Goal: Task Accomplishment & Management: Use online tool/utility

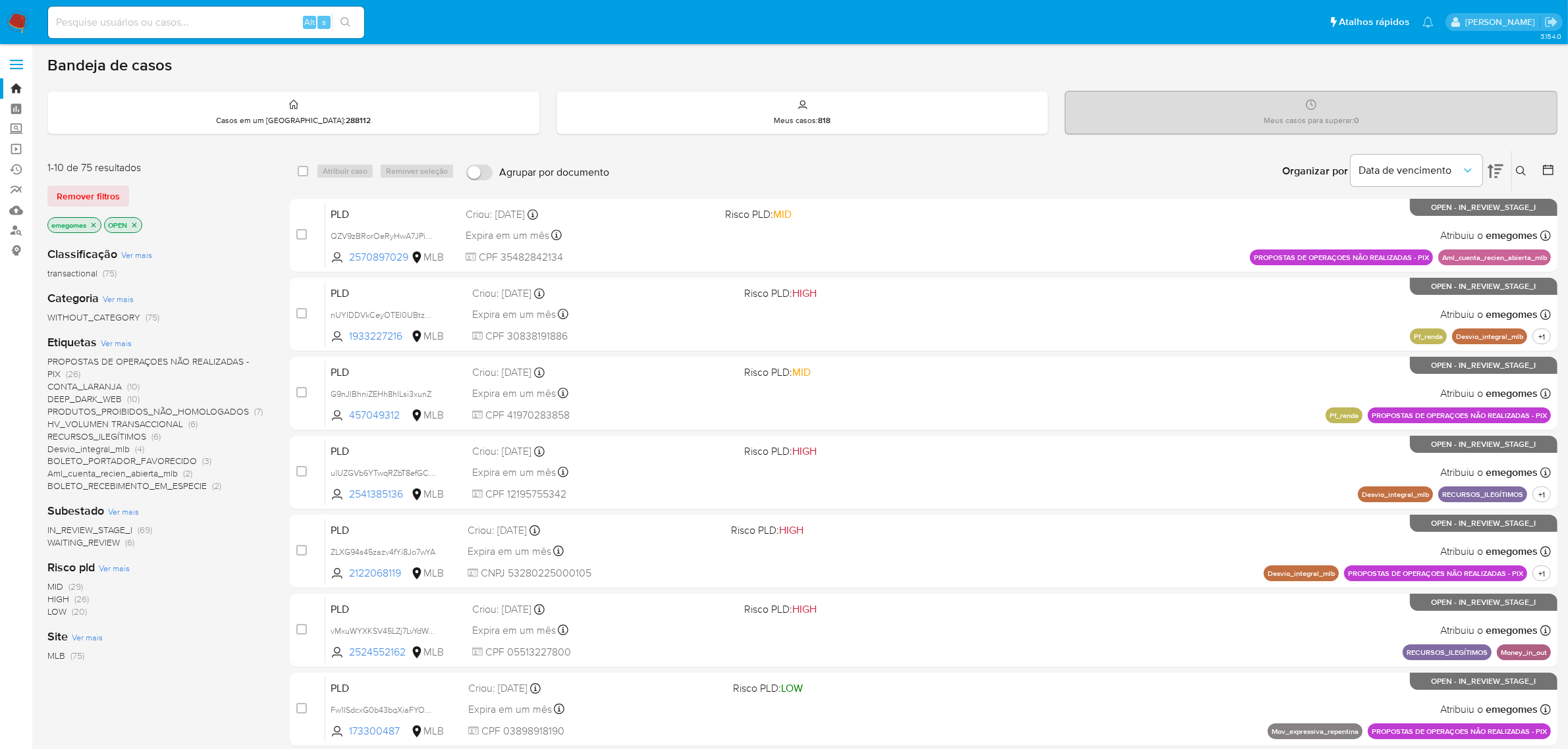
click at [86, 385] on span "CONTA_LARANJA" at bounding box center [84, 387] width 74 height 13
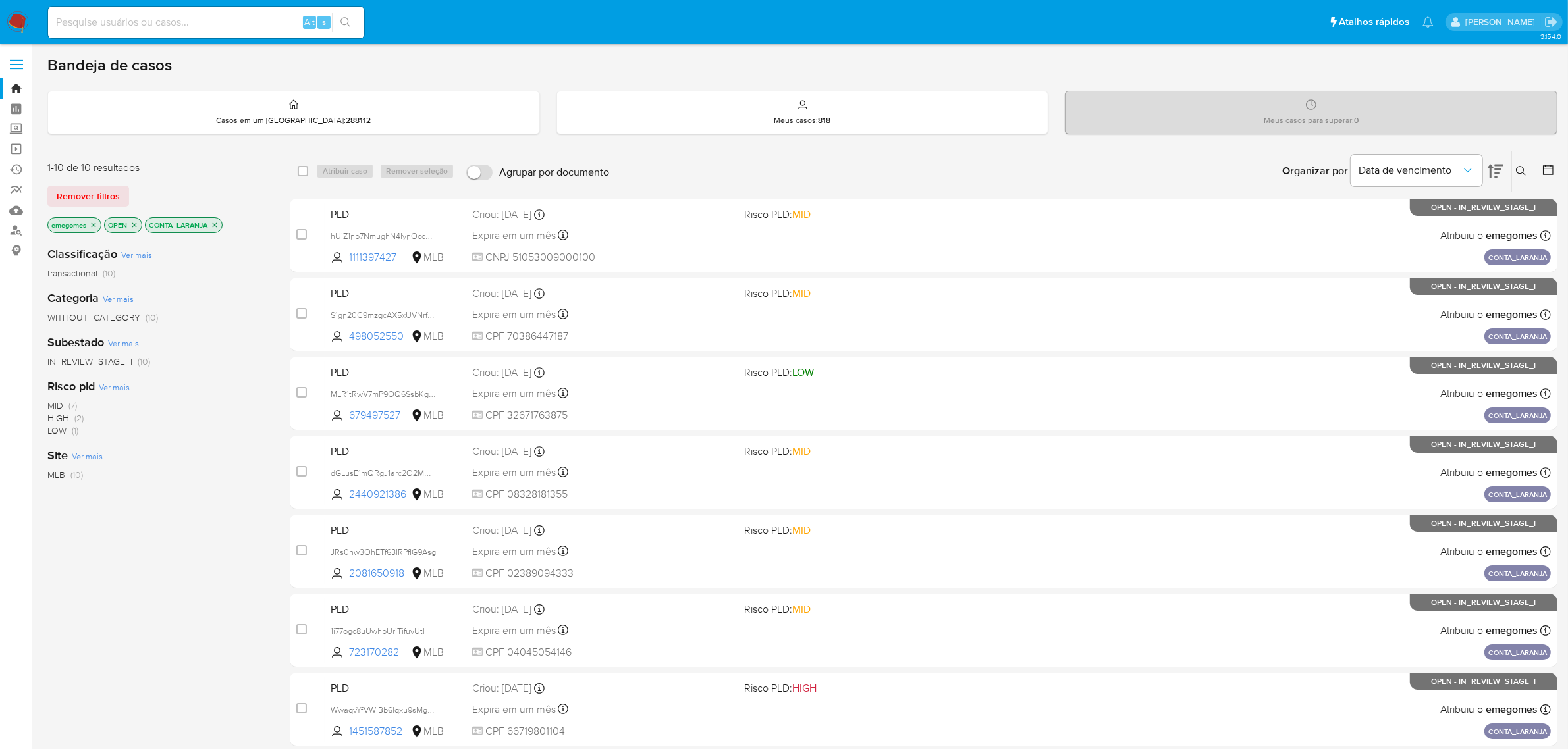
click at [273, 301] on div "1-10 de 10 resultados Remover filtros emegomes OPEN CONTA_LARANJA Classificação…" at bounding box center [802, 590] width 1510 height 881
click at [271, 301] on div "1-10 de 10 resultados Remover filtros emegomes OPEN CONTA_LARANJA Classificação…" at bounding box center [802, 590] width 1510 height 881
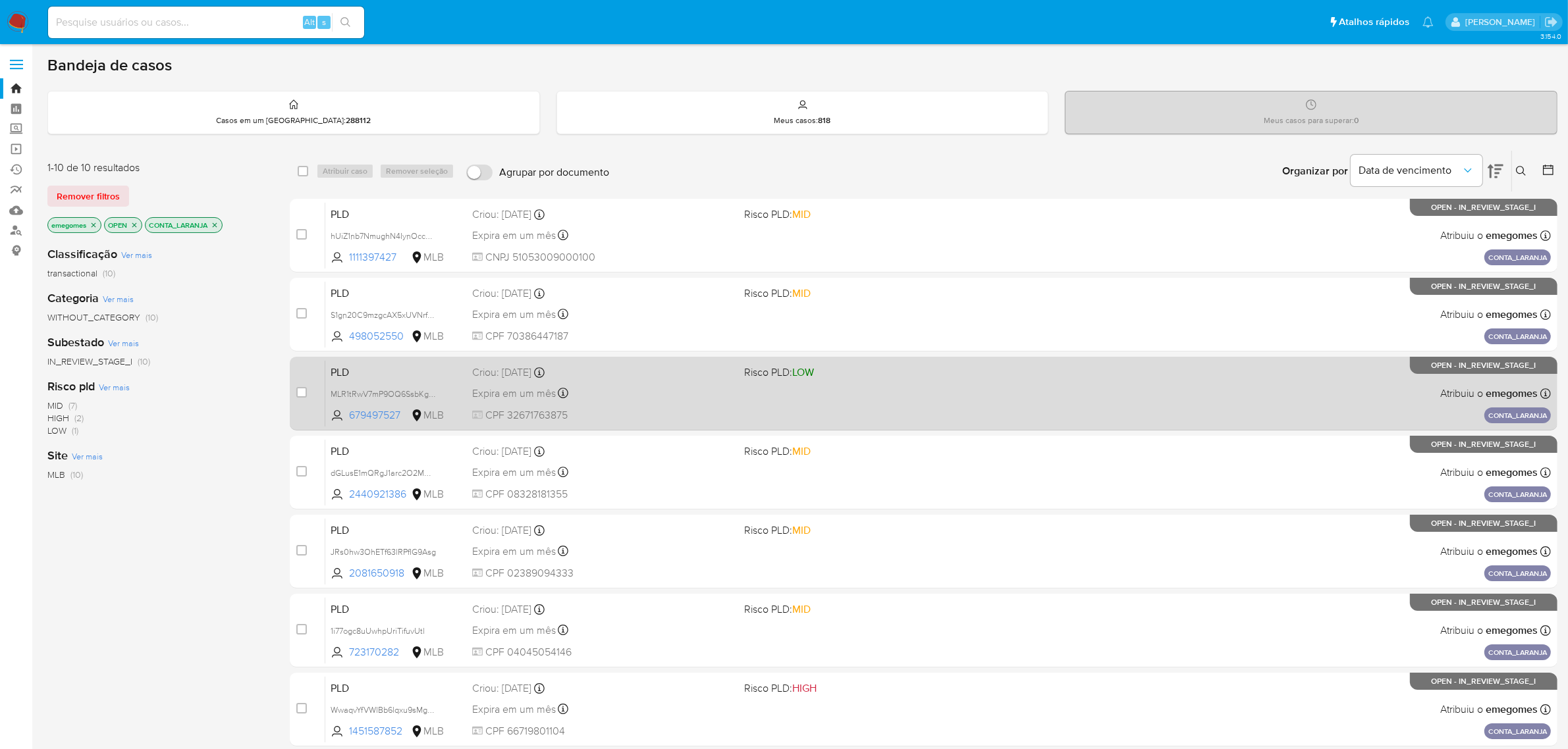
click at [642, 399] on div "Expira em um mês Expira em 28/09/2025 11:56:02" at bounding box center [603, 393] width 262 height 18
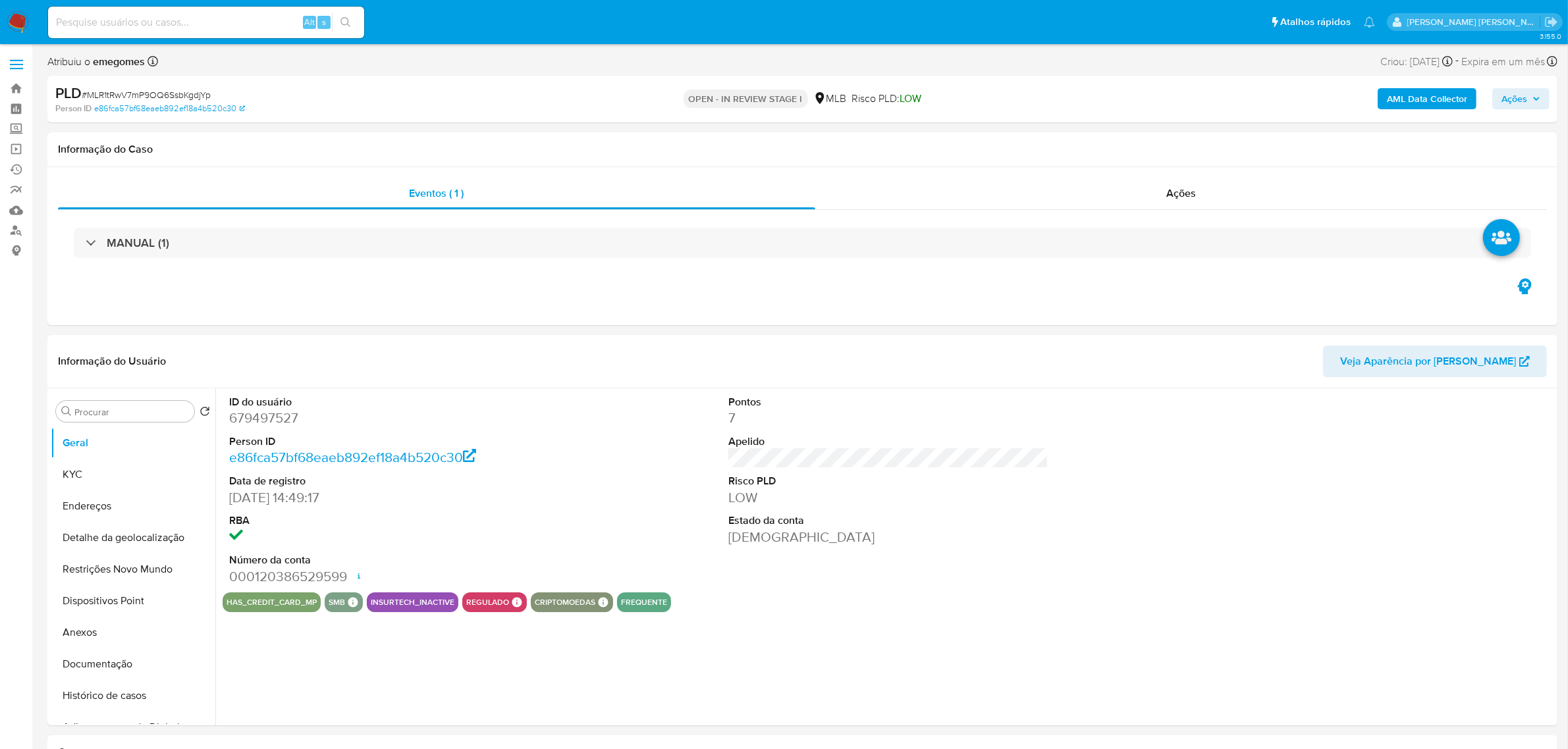
select select "10"
click at [107, 693] on button "Histórico de casos" at bounding box center [127, 696] width 154 height 32
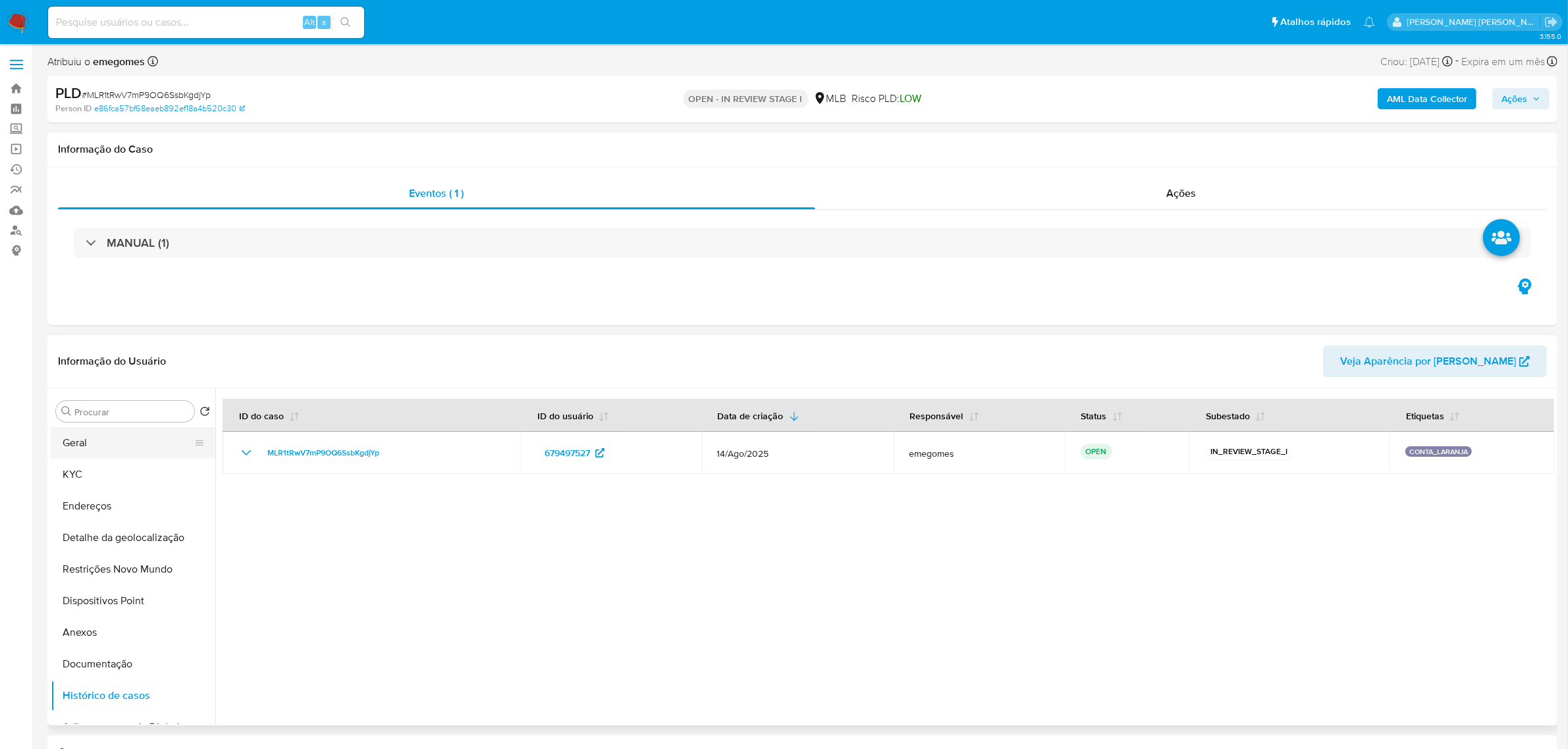
click at [124, 442] on button "Geral" at bounding box center [127, 443] width 154 height 32
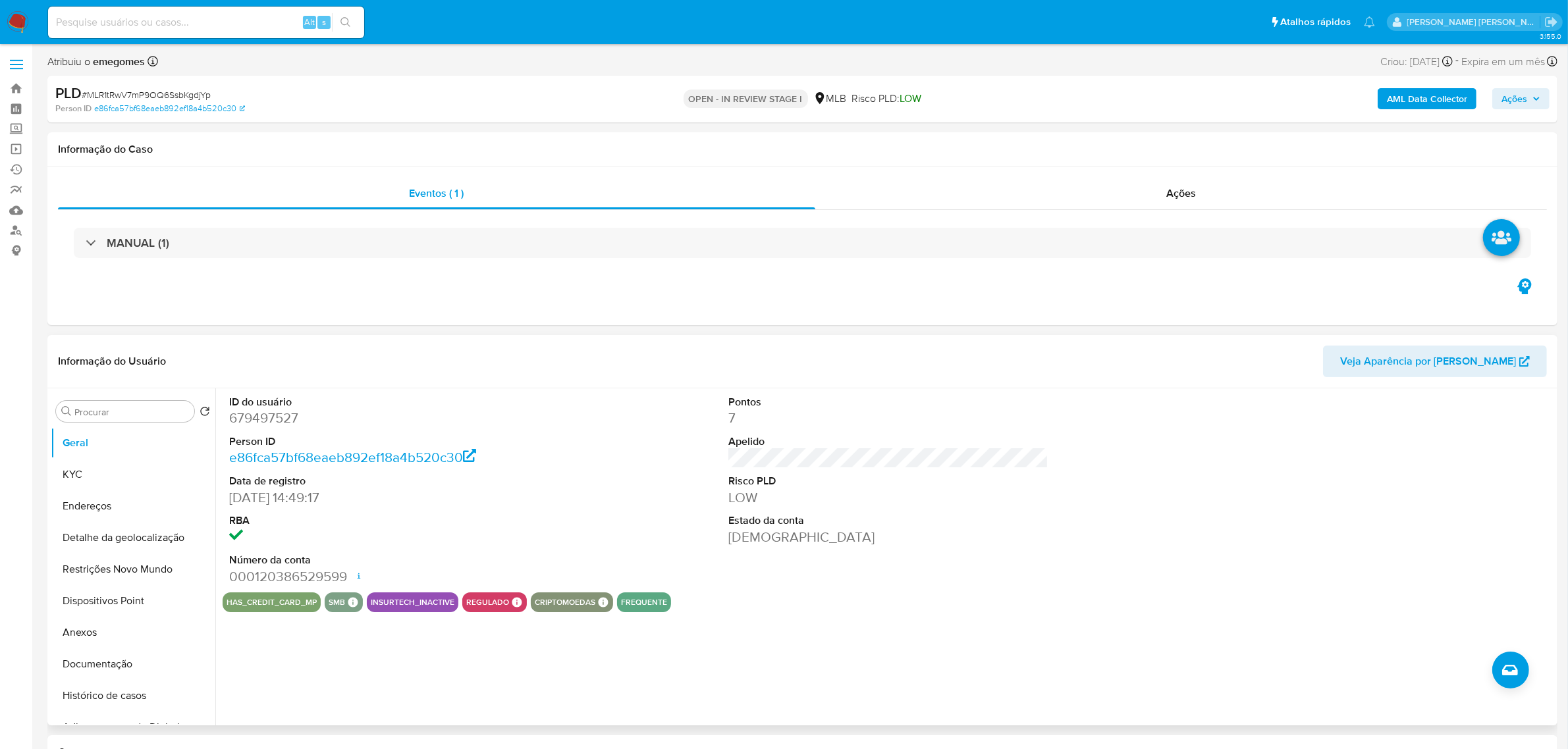
click at [557, 523] on div "ID do usuário 679497527 Person ID e86fca57bf68eaeb892ef18a4b520c30 Data de regi…" at bounding box center [888, 490] width 1331 height 204
click at [116, 470] on button "KYC" at bounding box center [127, 475] width 154 height 32
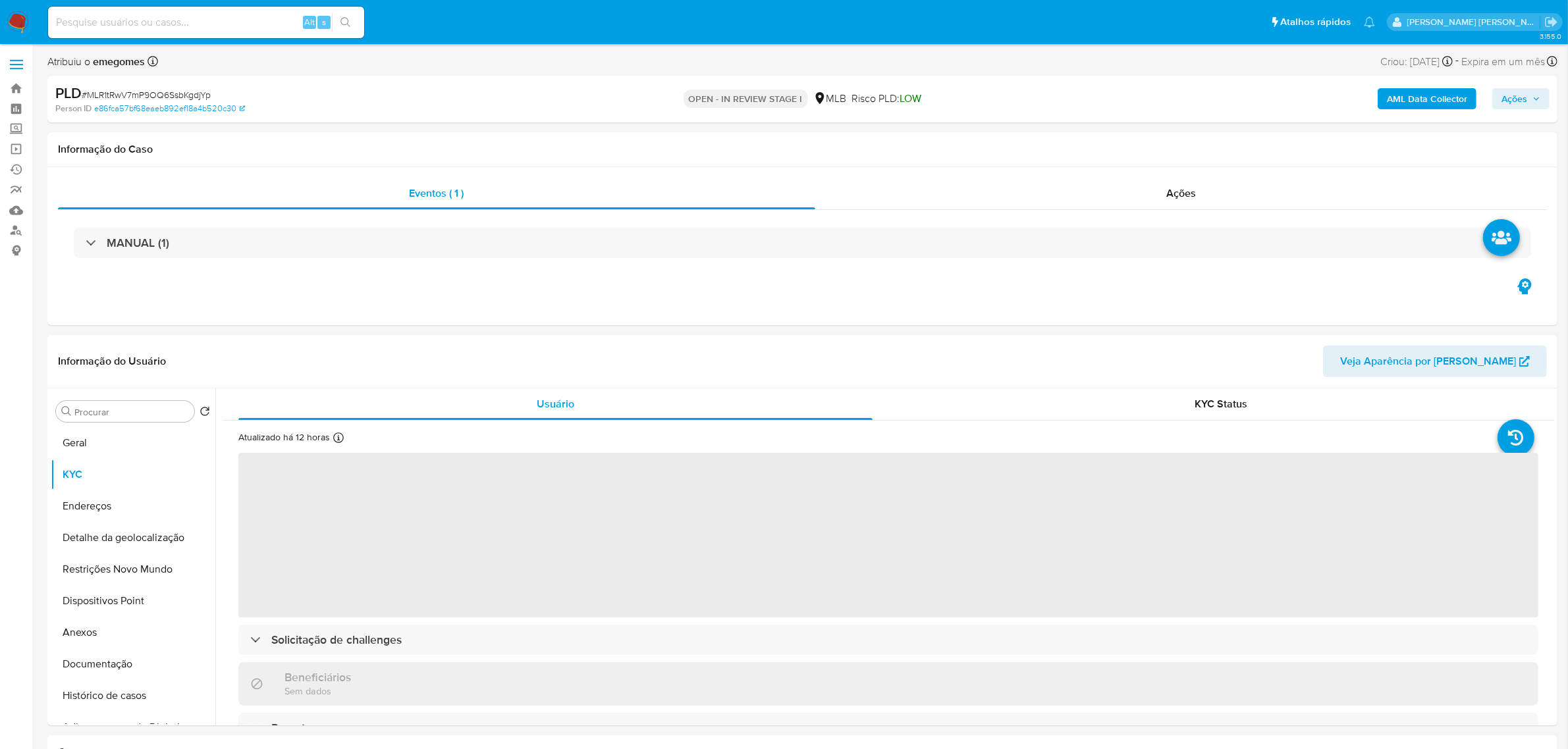
scroll to position [82, 0]
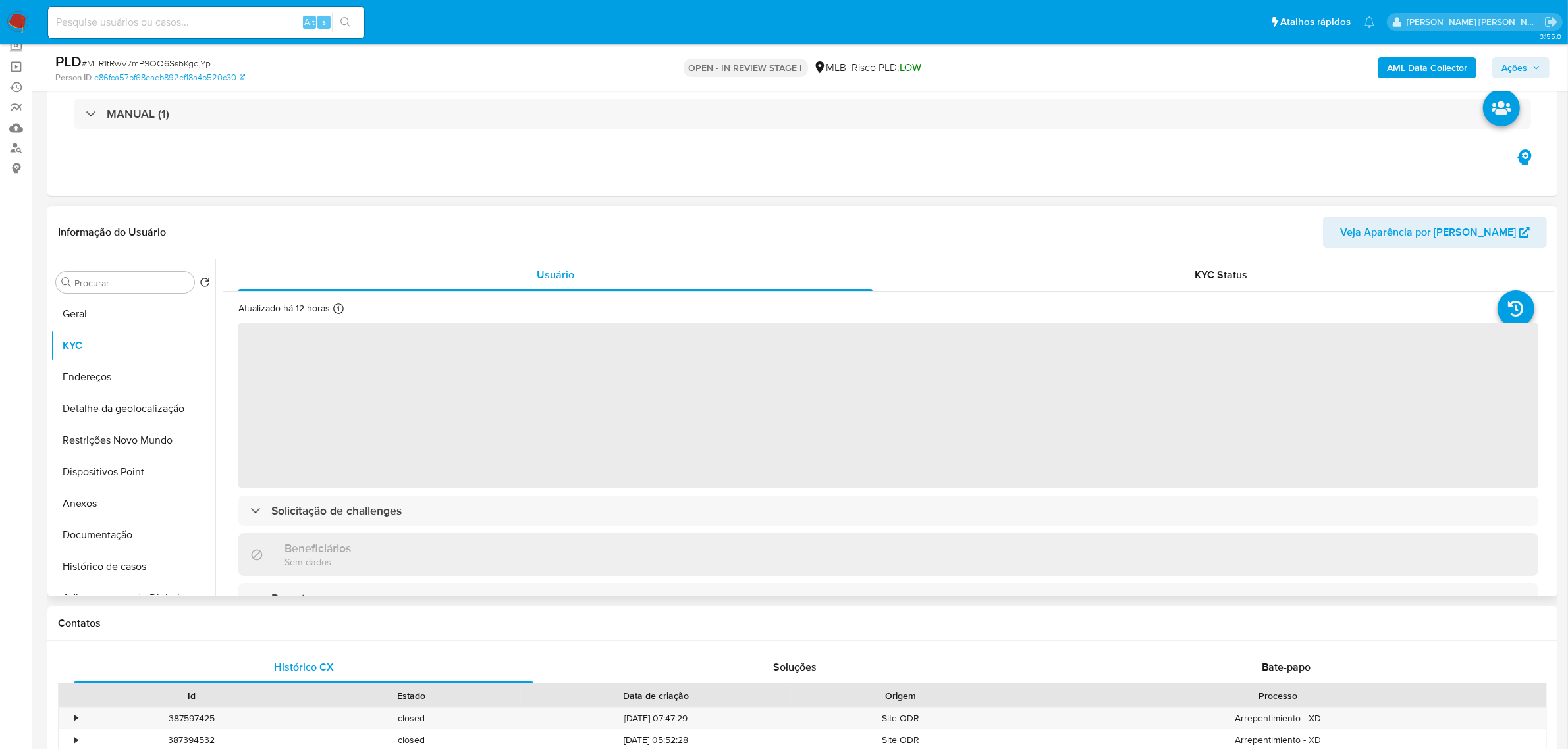
click at [478, 227] on header "Informação do Usuário Veja Aparência por [PERSON_NAME]" at bounding box center [802, 232] width 1488 height 32
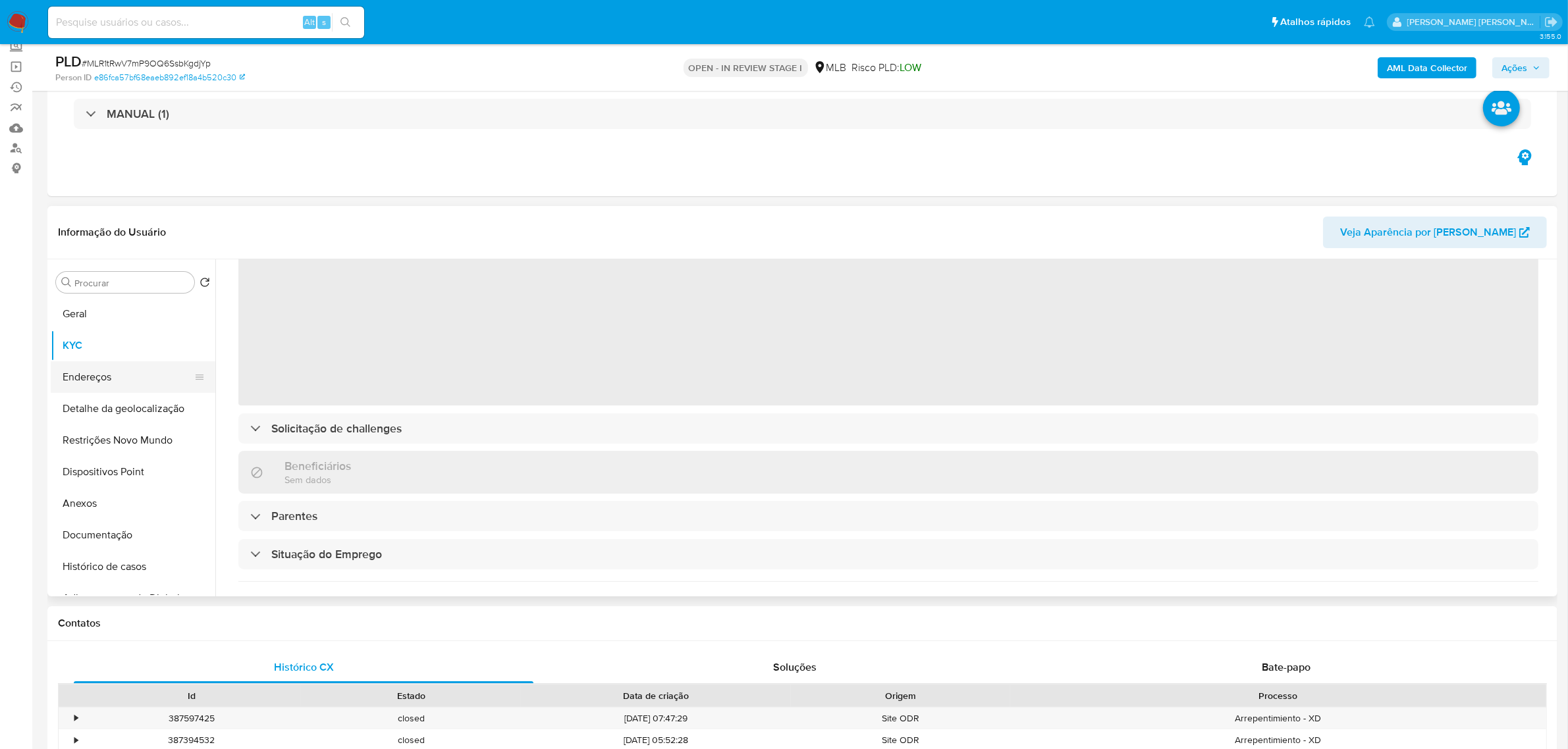
click at [137, 375] on button "Endereços" at bounding box center [127, 377] width 154 height 32
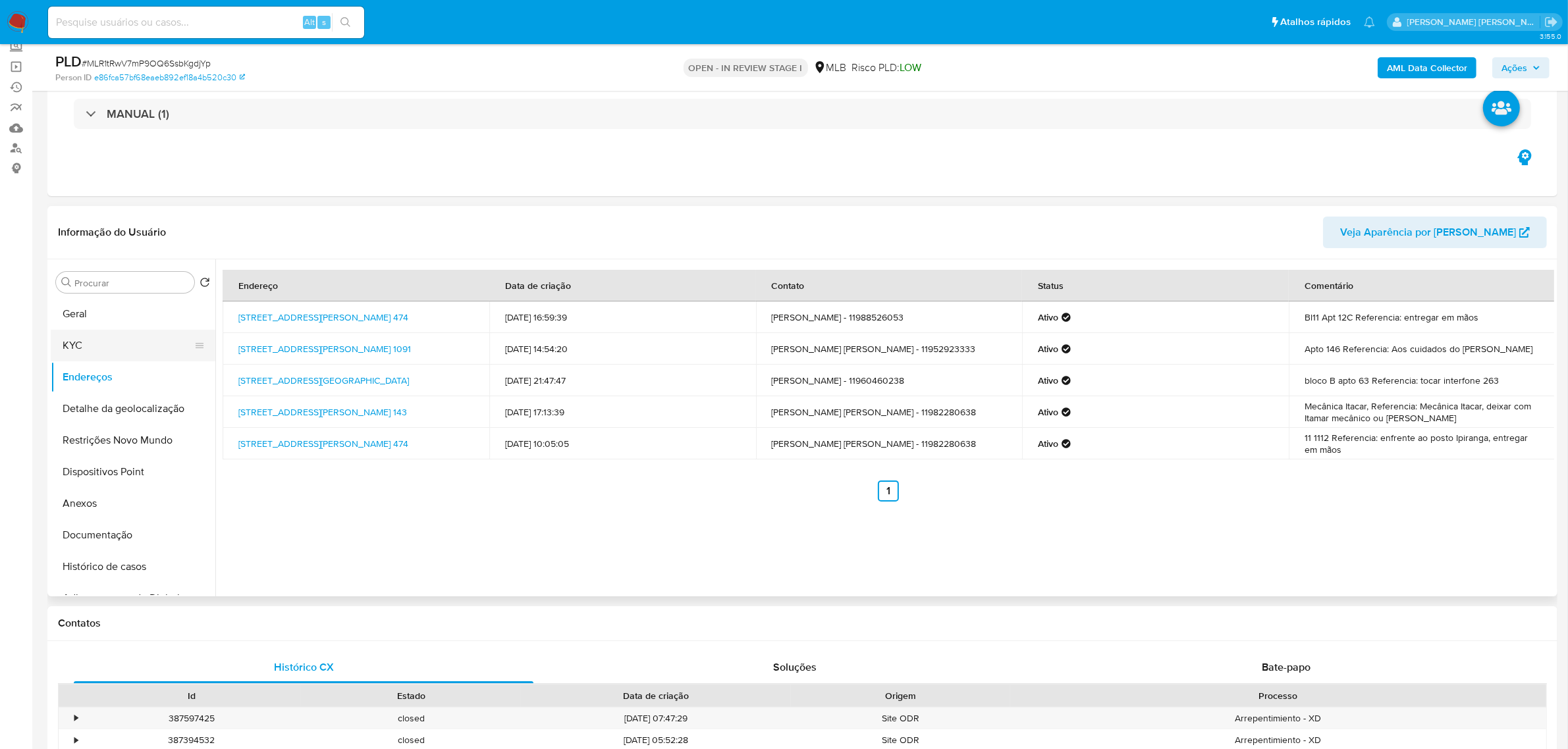
click at [129, 348] on button "KYC" at bounding box center [127, 346] width 154 height 32
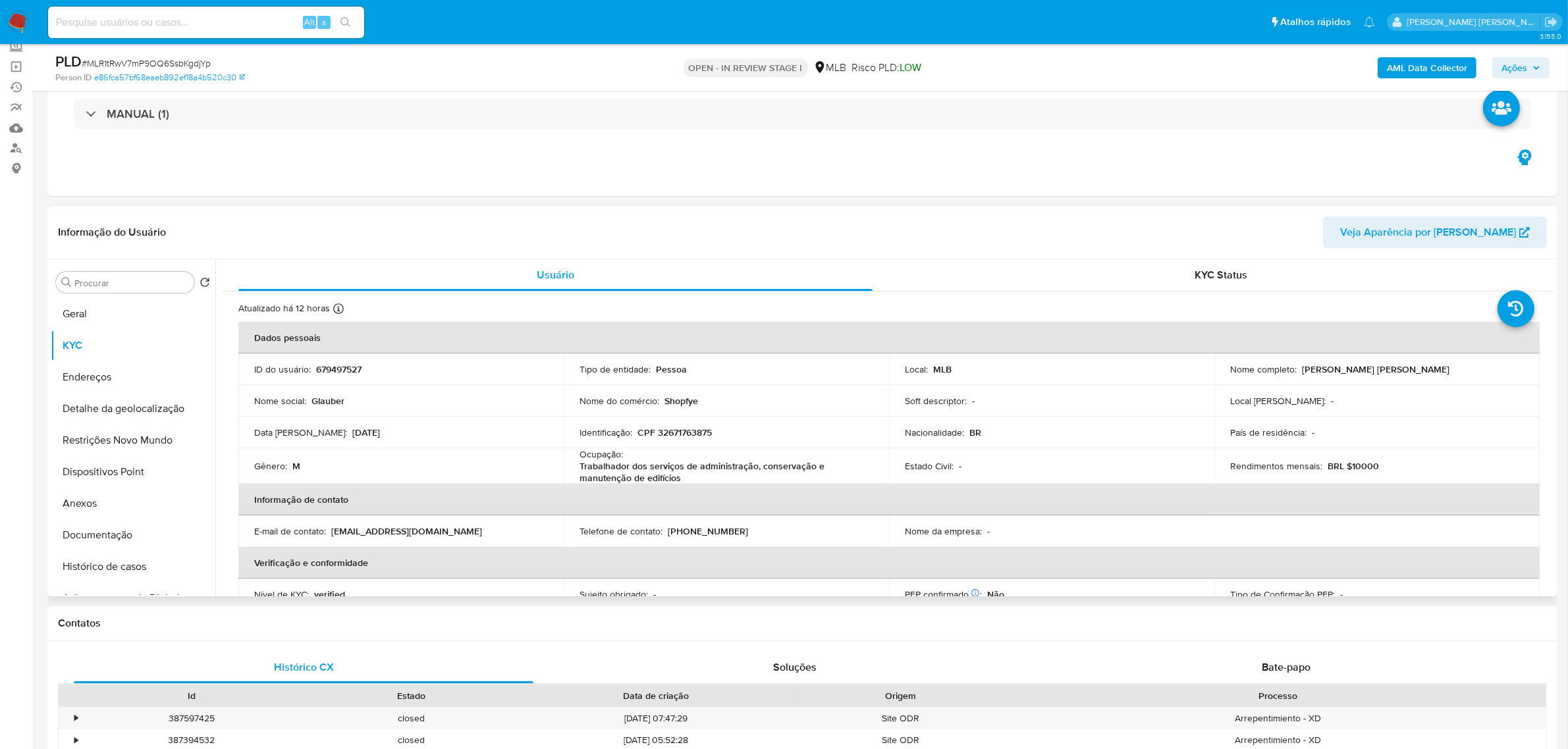
click at [474, 224] on header "Informação do Usuário Veja Aparência por [PERSON_NAME]" at bounding box center [802, 232] width 1488 height 32
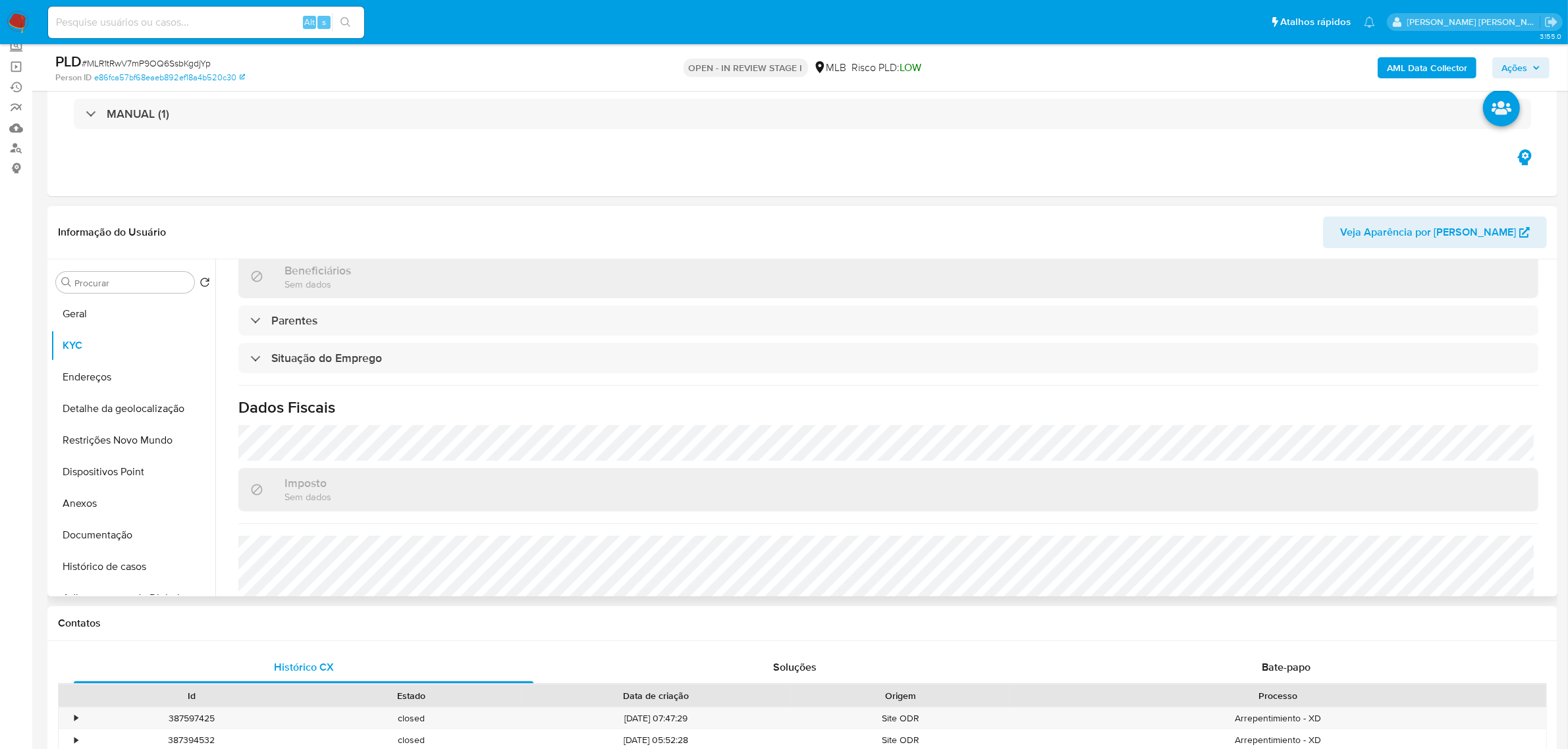
scroll to position [552, 0]
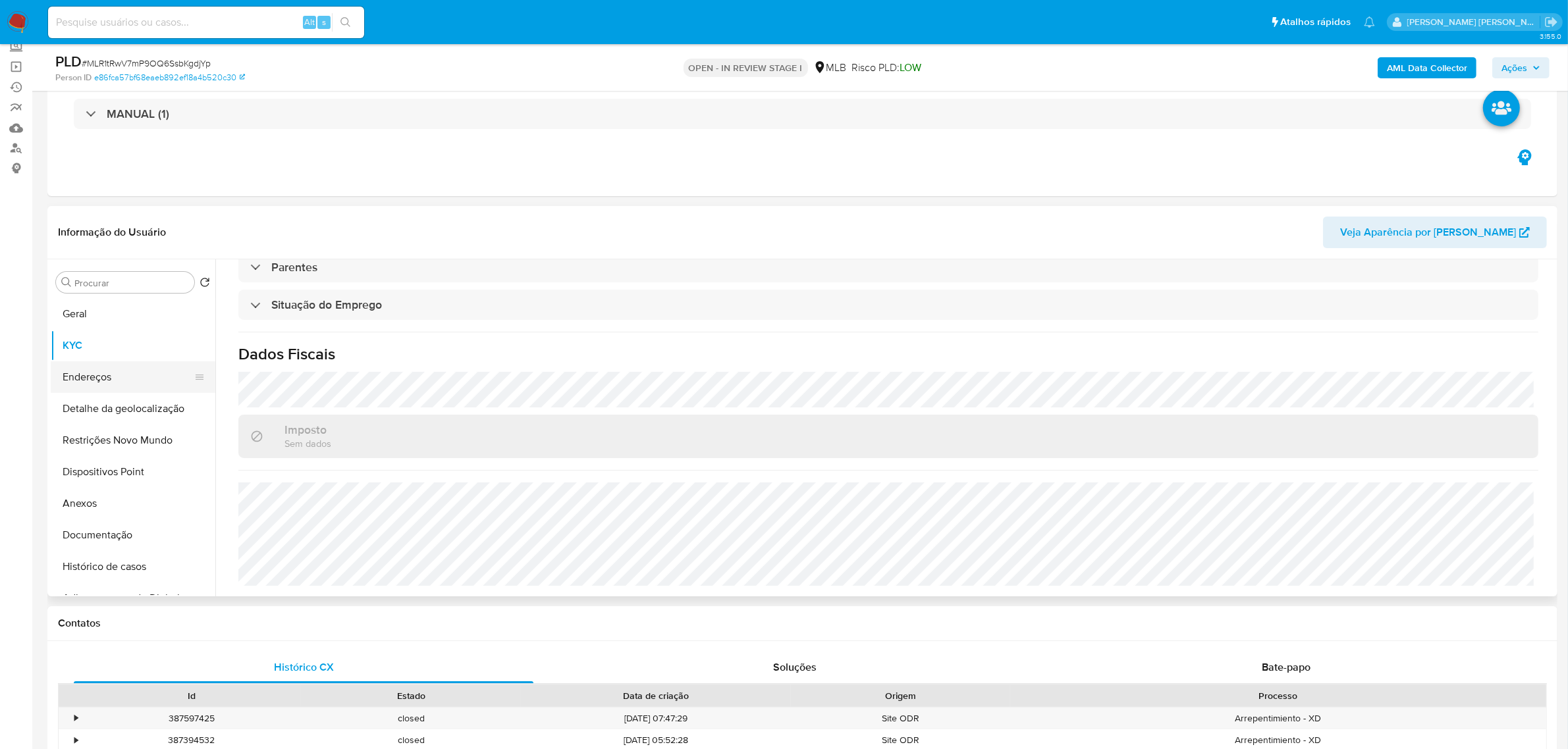
click at [107, 382] on button "Endereços" at bounding box center [127, 377] width 154 height 32
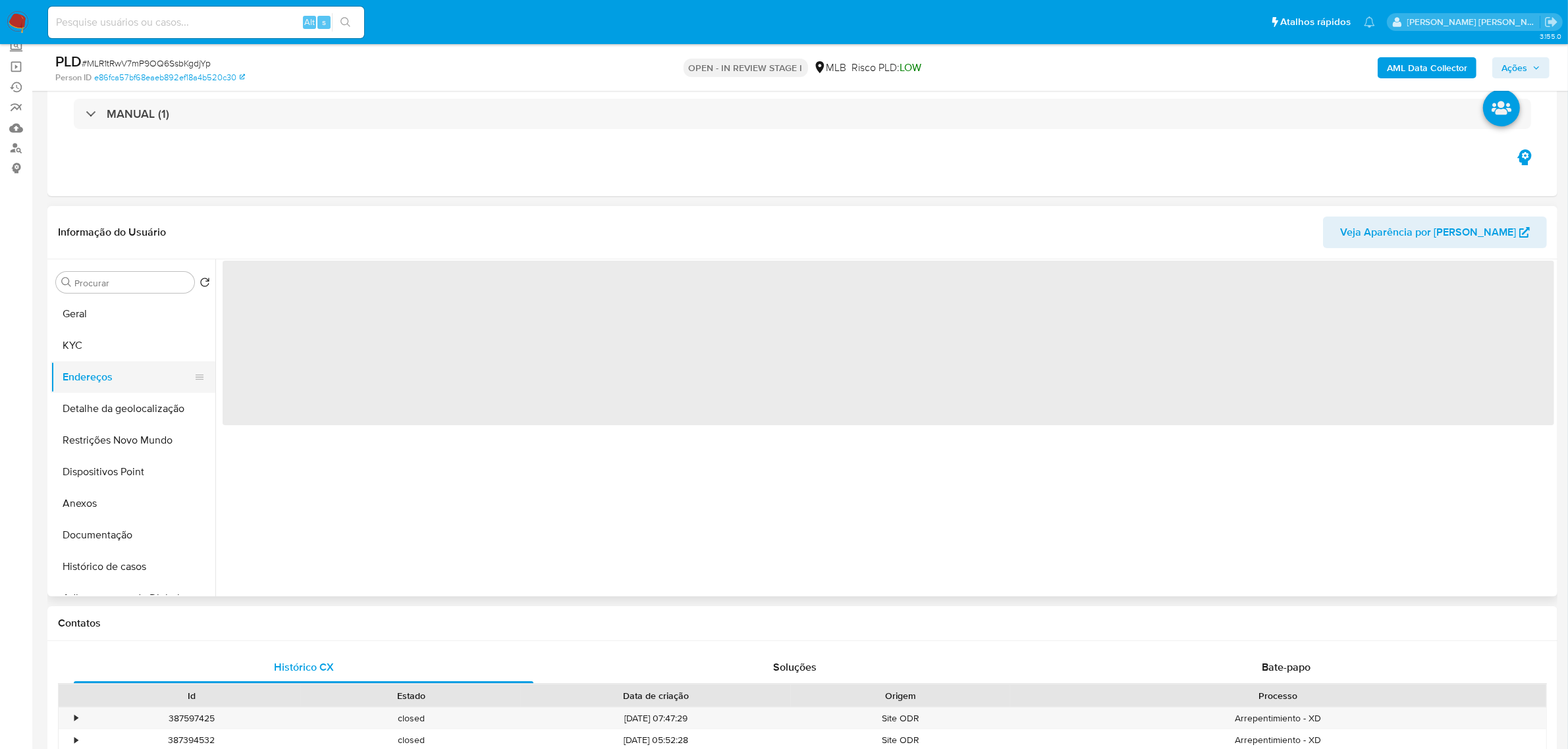
scroll to position [0, 0]
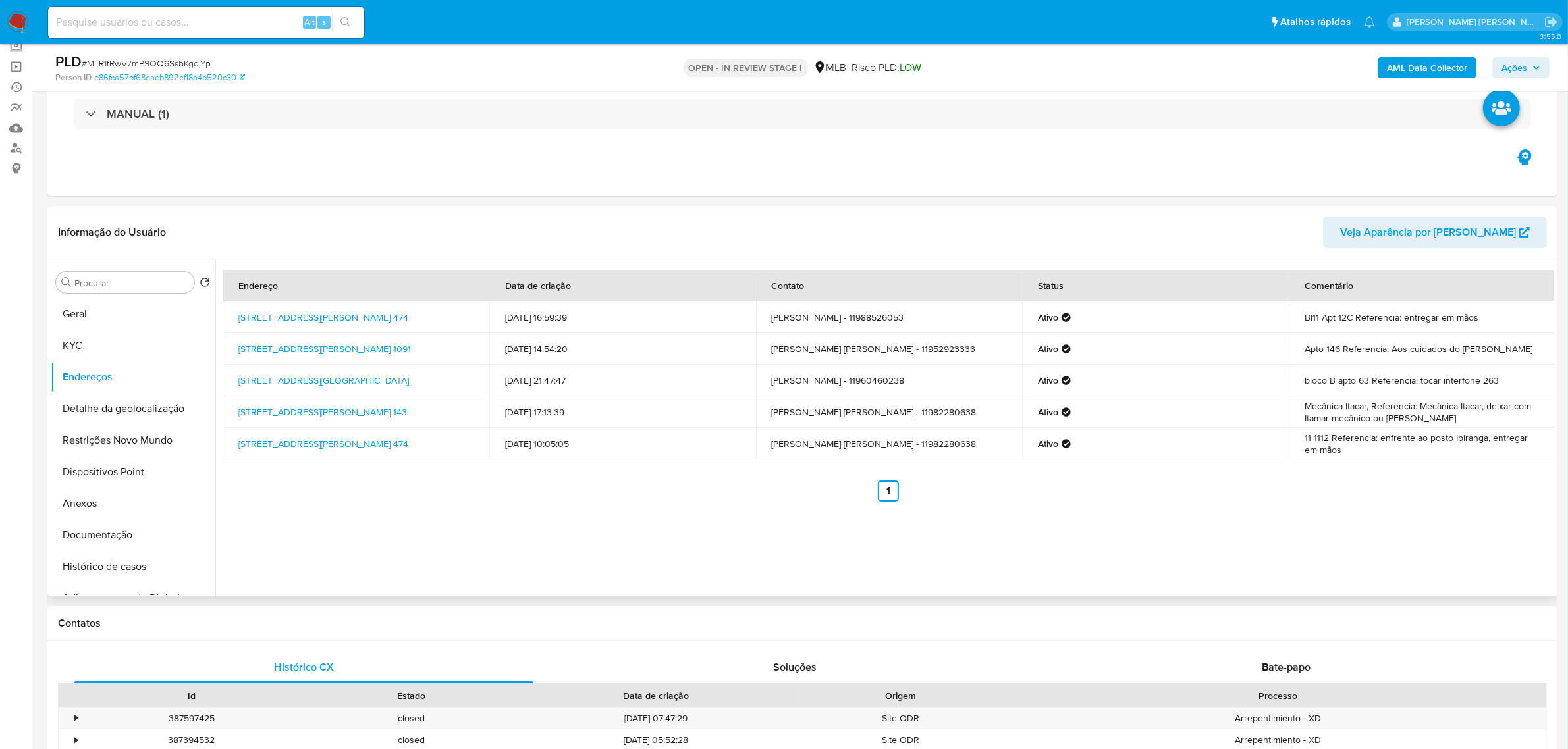
click at [347, 222] on header "Informação do Usuário Veja Aparência por [PERSON_NAME]" at bounding box center [802, 232] width 1488 height 32
click at [129, 405] on button "Detalhe da geolocalização" at bounding box center [127, 409] width 154 height 32
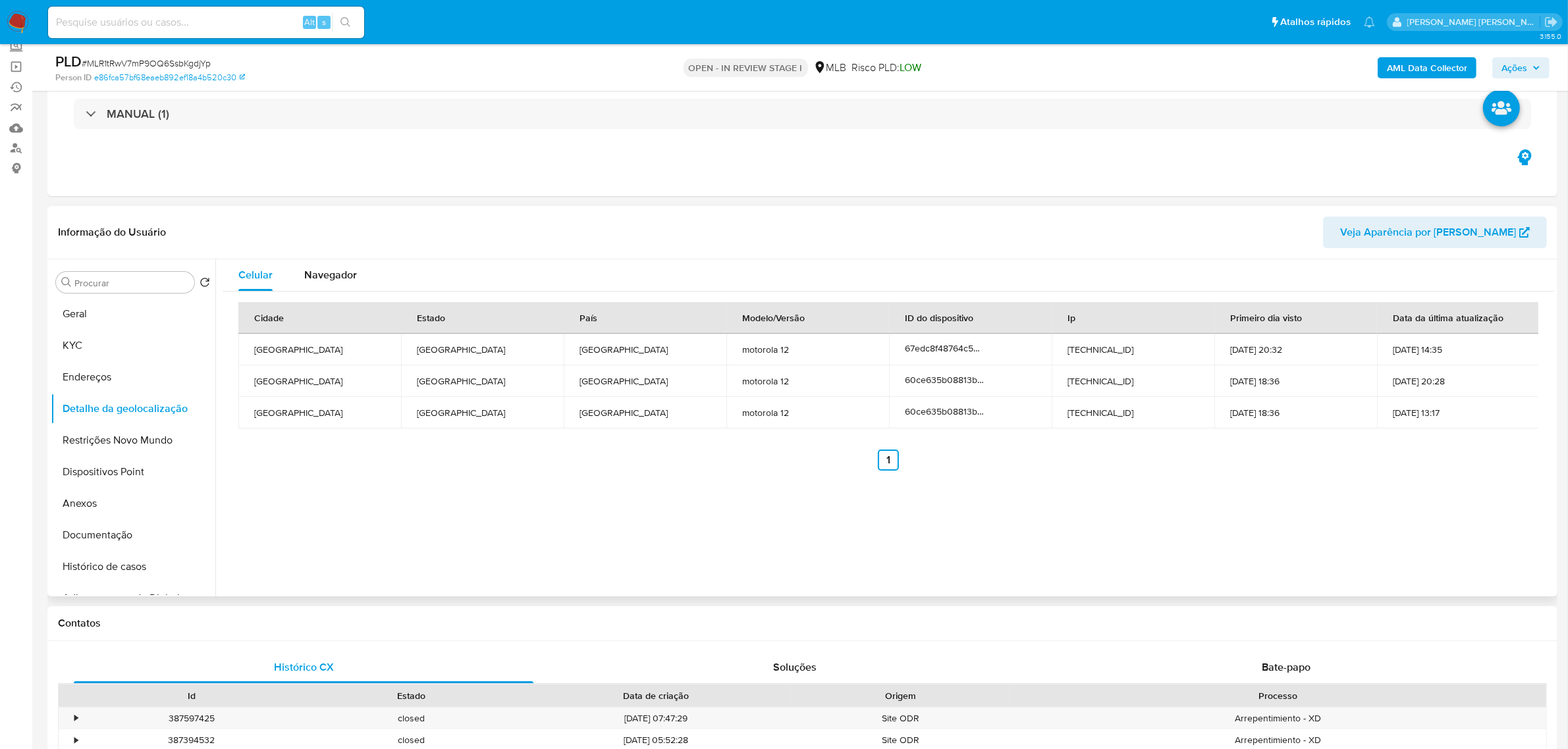
click at [440, 234] on header "Informação do Usuário Veja Aparência por [PERSON_NAME]" at bounding box center [802, 232] width 1488 height 32
click at [117, 443] on button "Restrições Novo Mundo" at bounding box center [127, 441] width 154 height 32
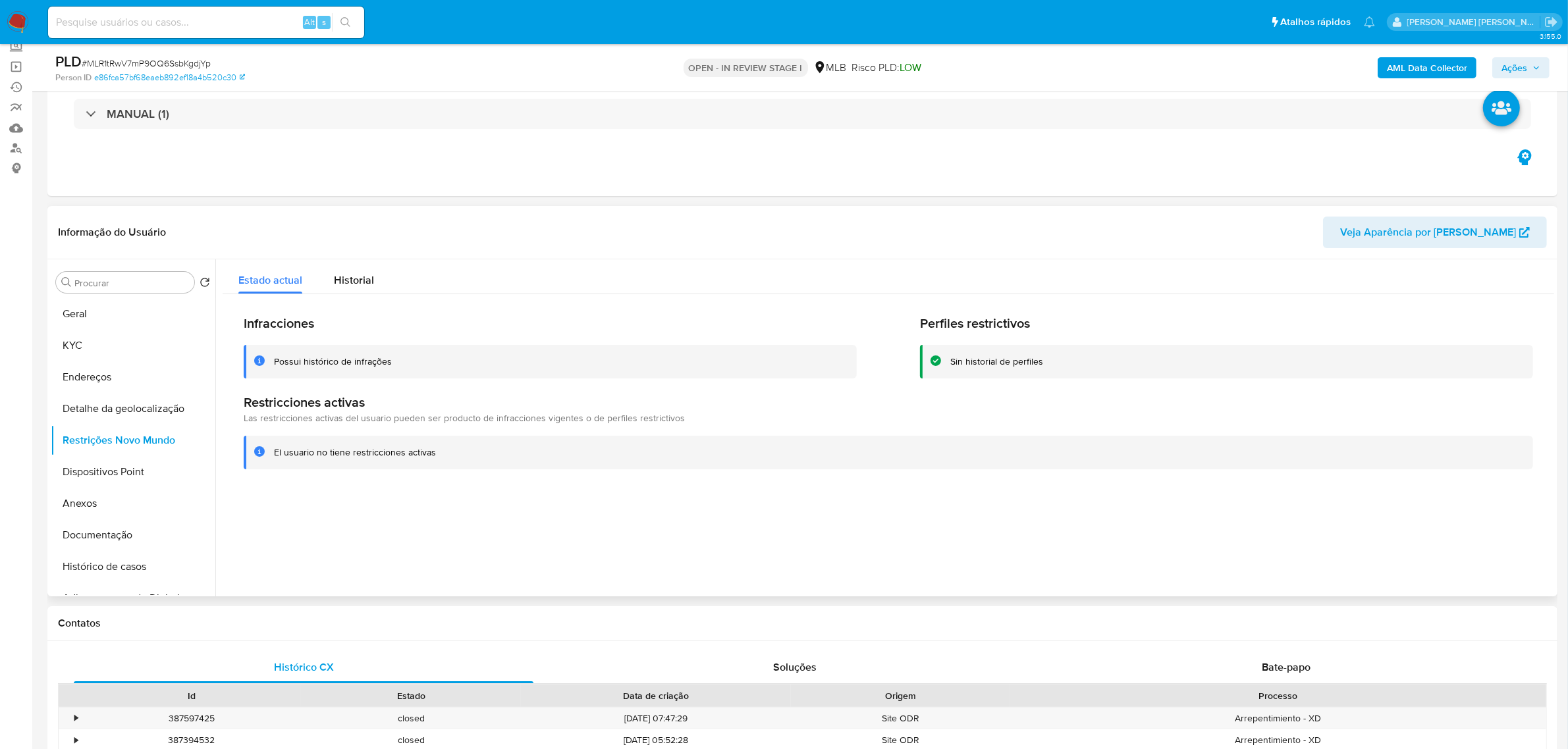
click at [326, 212] on div "Informação do Usuário Veja Aparência por [PERSON_NAME]" at bounding box center [802, 233] width 1510 height 53
click at [123, 470] on button "Dispositivos Point" at bounding box center [127, 472] width 154 height 32
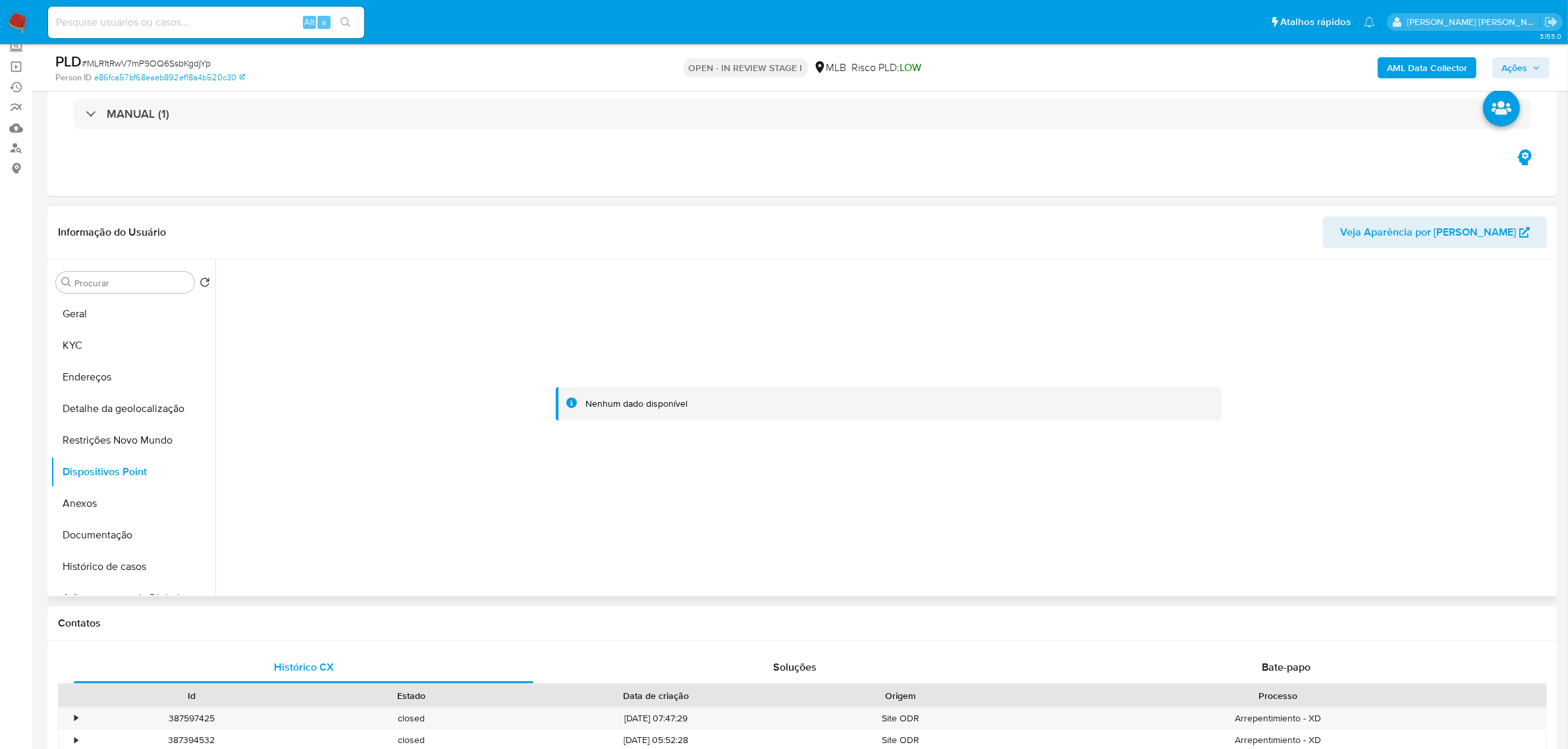
click at [326, 214] on div "Informação do Usuário Veja Aparência por [PERSON_NAME]" at bounding box center [802, 233] width 1510 height 53
click at [99, 341] on button "KYC" at bounding box center [127, 346] width 154 height 32
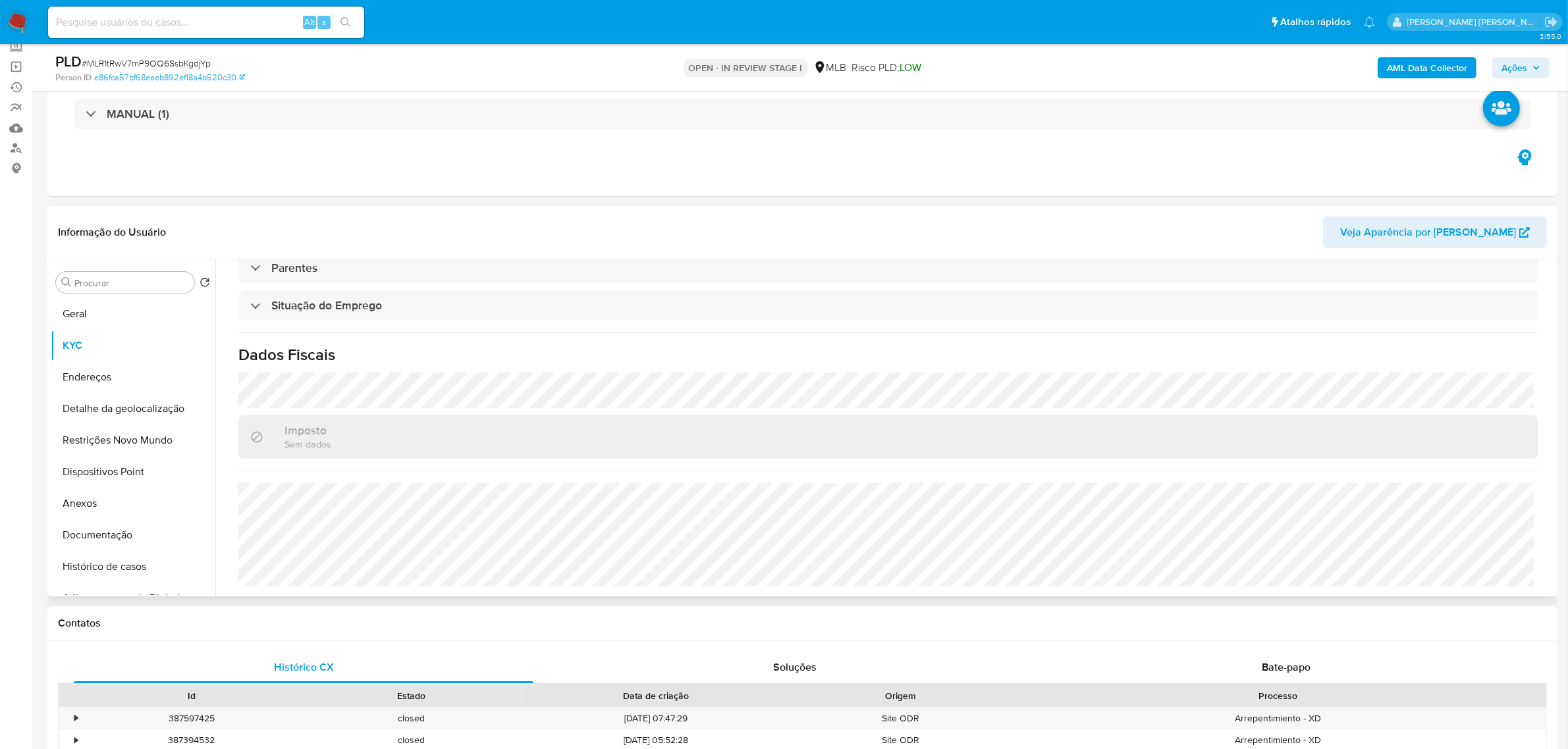
scroll to position [552, 0]
click at [109, 525] on button "Documentação" at bounding box center [127, 535] width 154 height 32
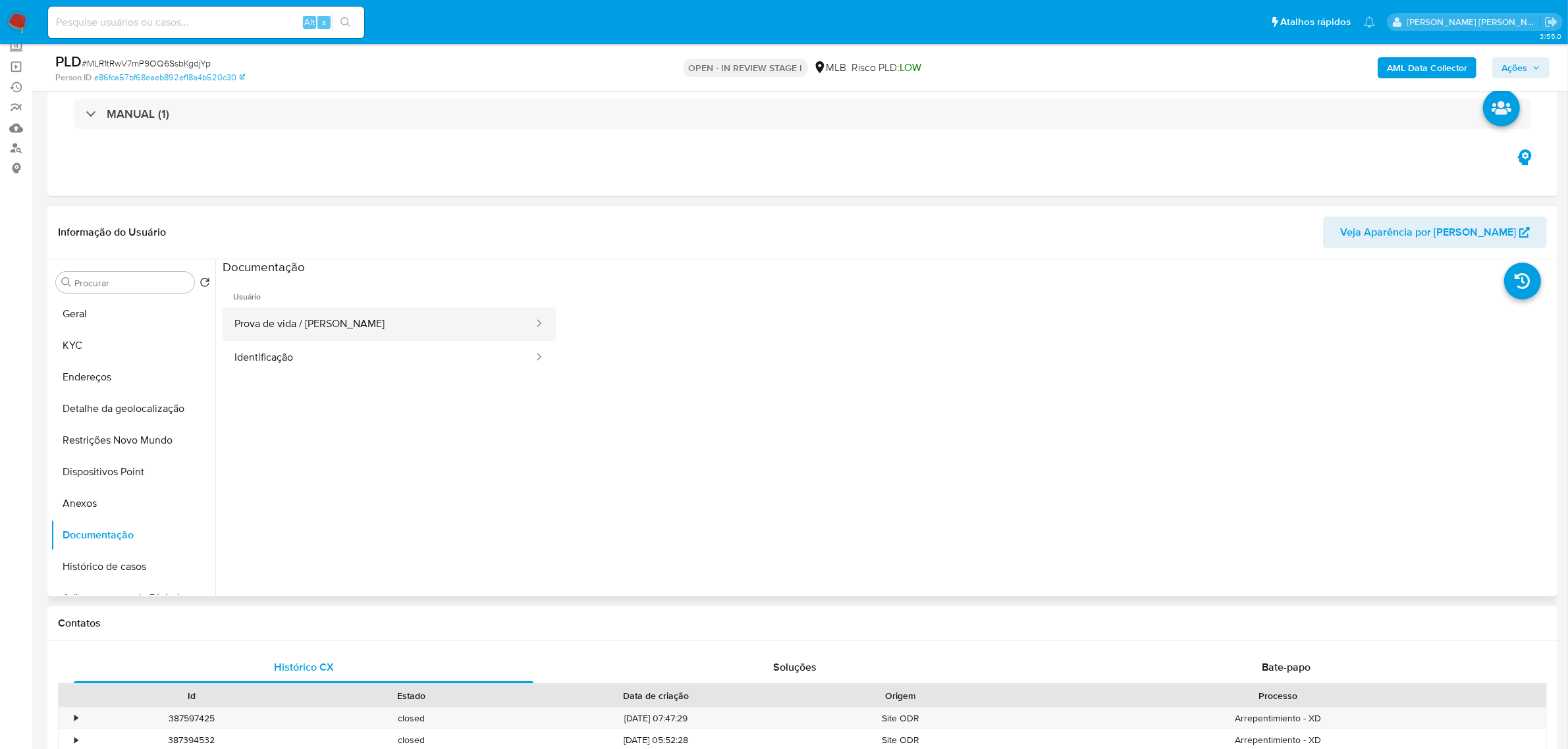
click at [316, 321] on button "Prova de vida / [PERSON_NAME]" at bounding box center [378, 324] width 312 height 34
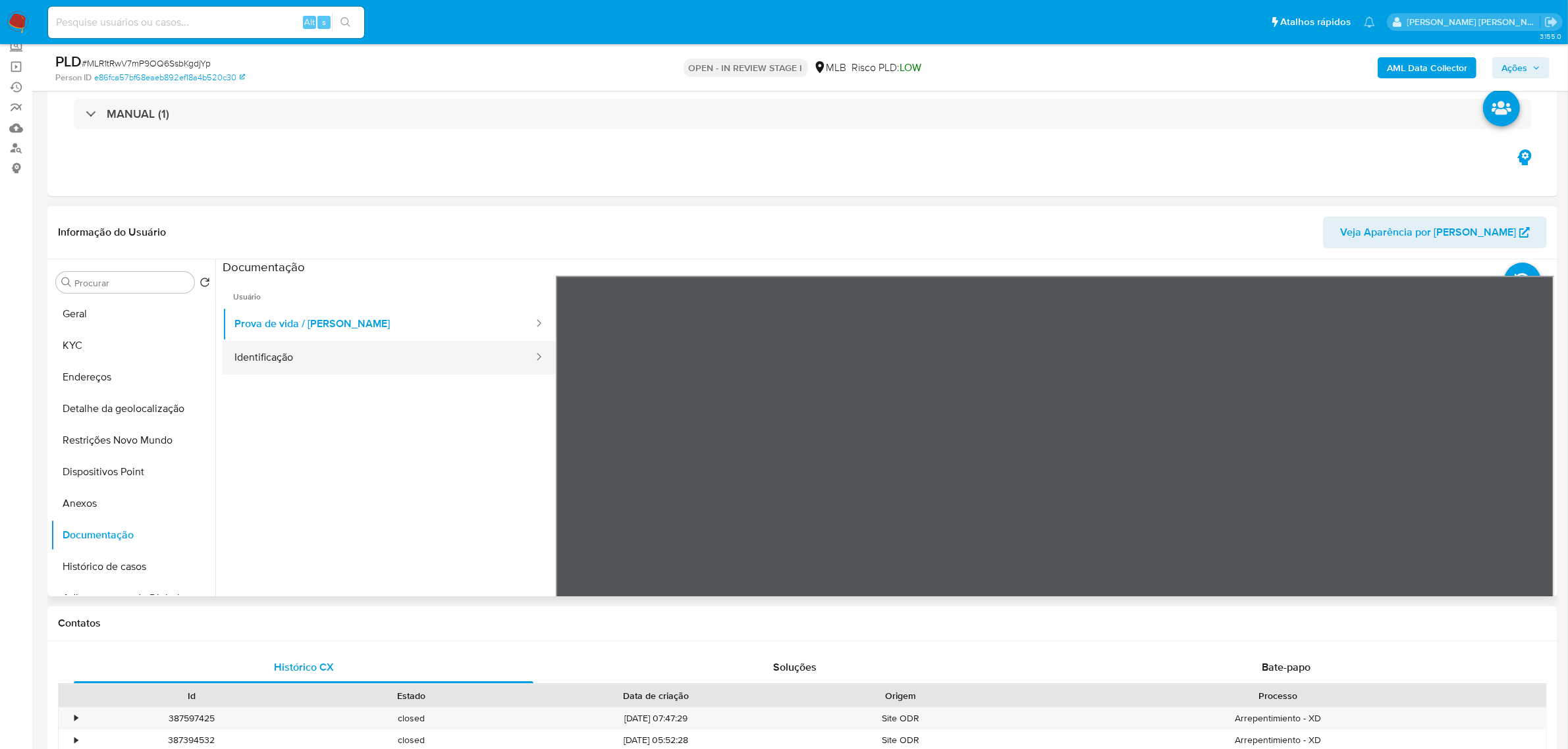
click at [280, 364] on button "Identificação" at bounding box center [378, 358] width 312 height 34
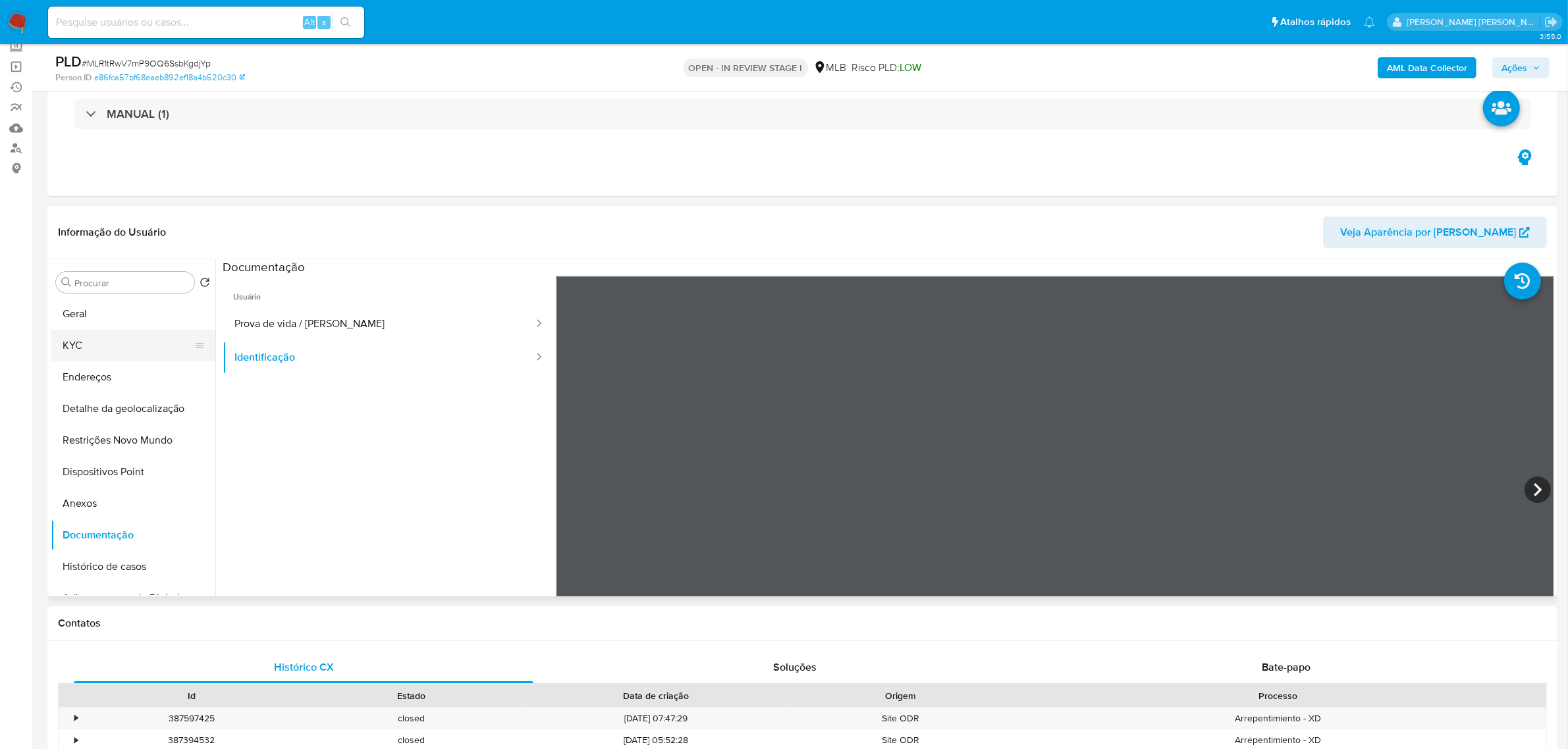
click at [119, 349] on button "KYC" at bounding box center [127, 346] width 154 height 32
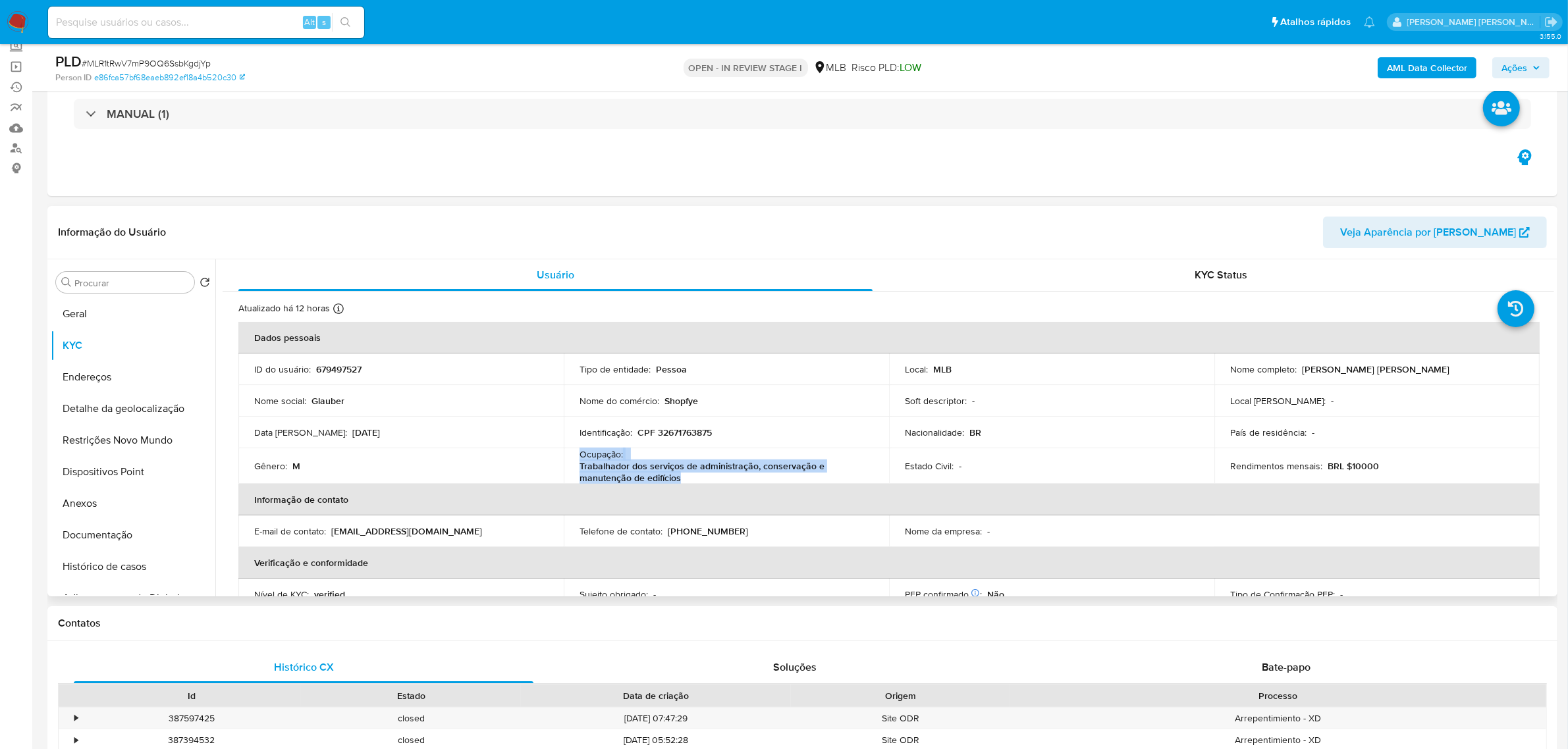
drag, startPoint x: 685, startPoint y: 481, endPoint x: 574, endPoint y: 458, distance: 113.4
click at [574, 458] on td "Ocupação : Trabalhador dos serviços de administração, conservação e manutenção …" at bounding box center [726, 466] width 325 height 36
copy div "Ocupação : Trabalhador dos serviços de administração, conservação e manutenção …"
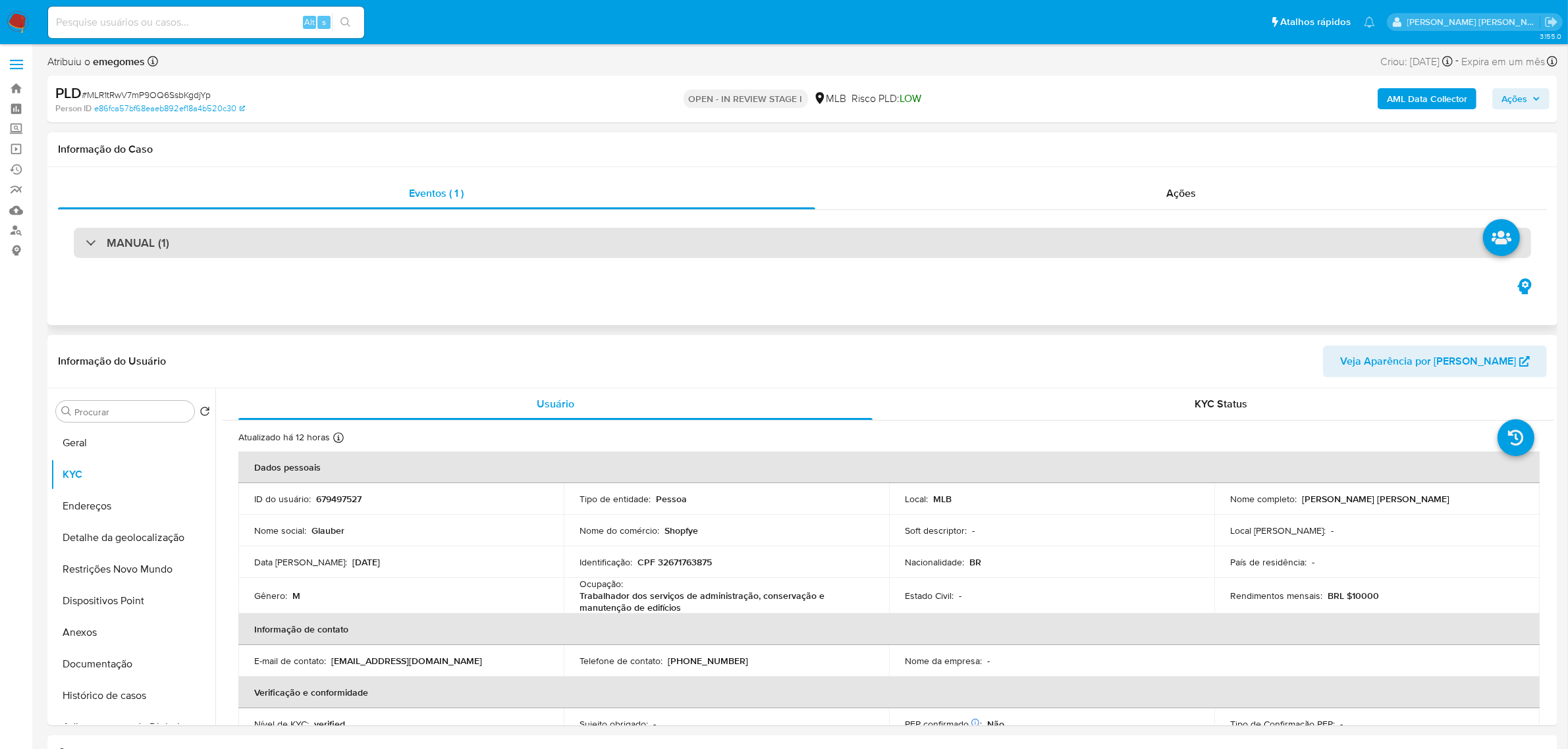
click at [390, 255] on div "MANUAL (1)" at bounding box center [802, 243] width 1457 height 31
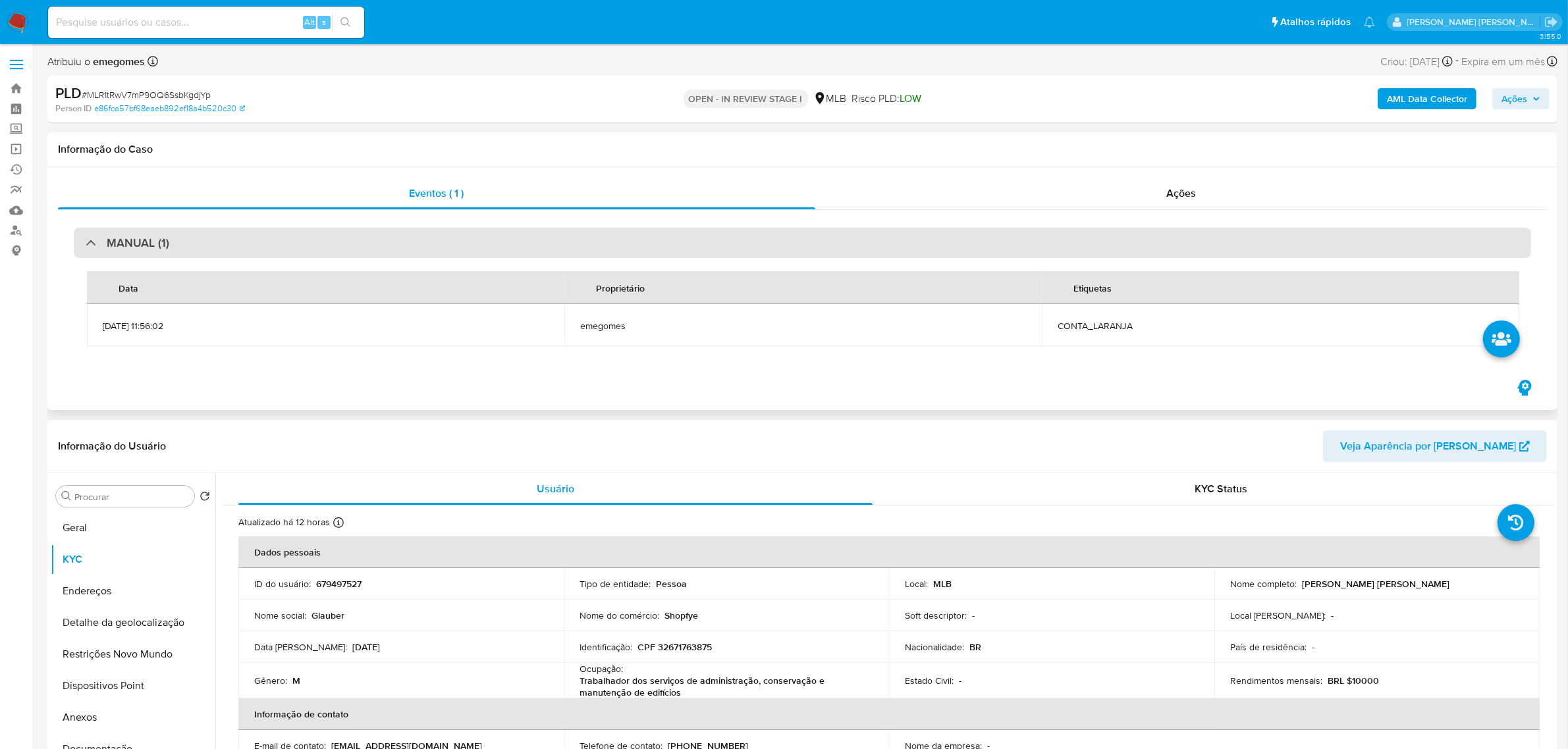
click at [390, 255] on div "MANUAL (1)" at bounding box center [802, 243] width 1457 height 31
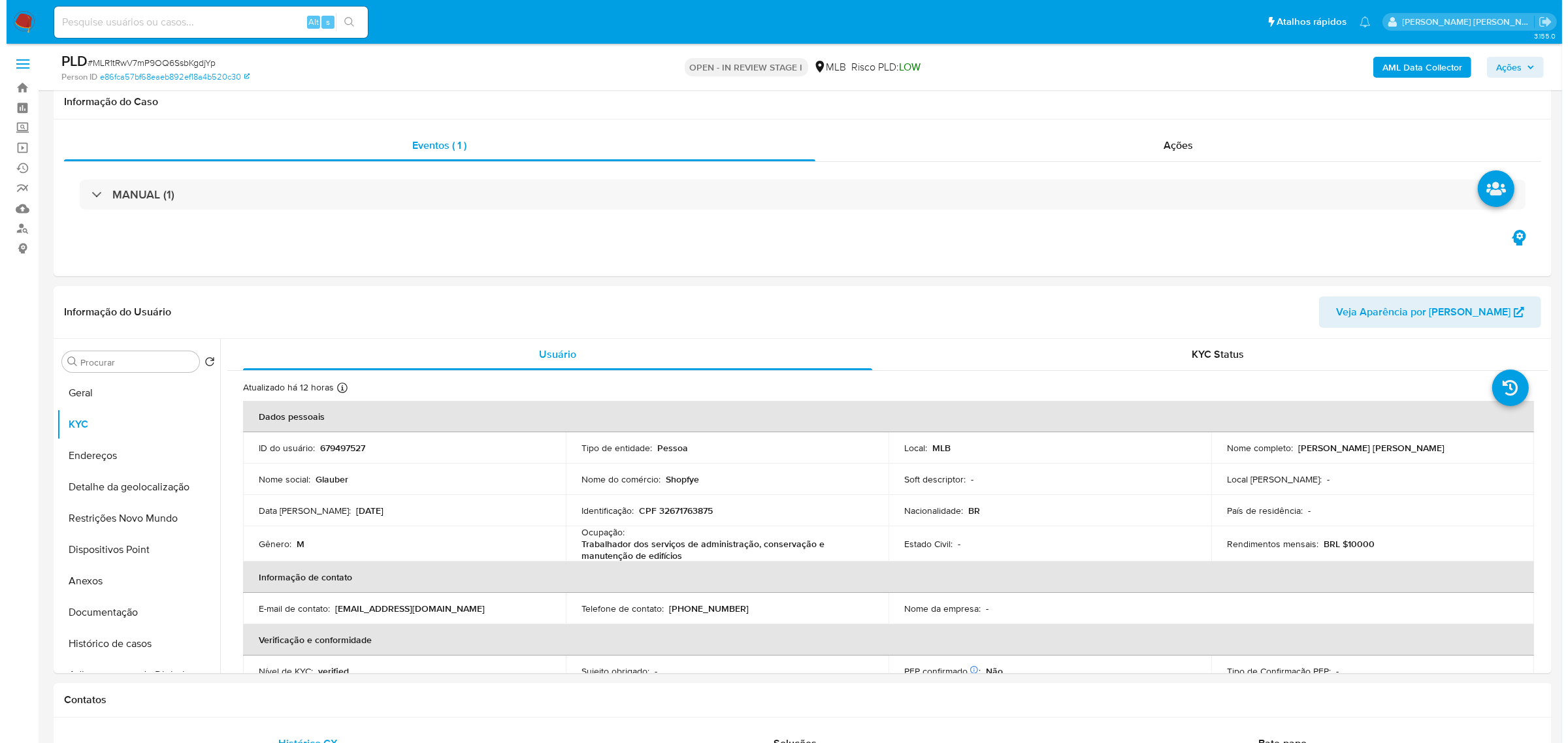
scroll to position [82, 0]
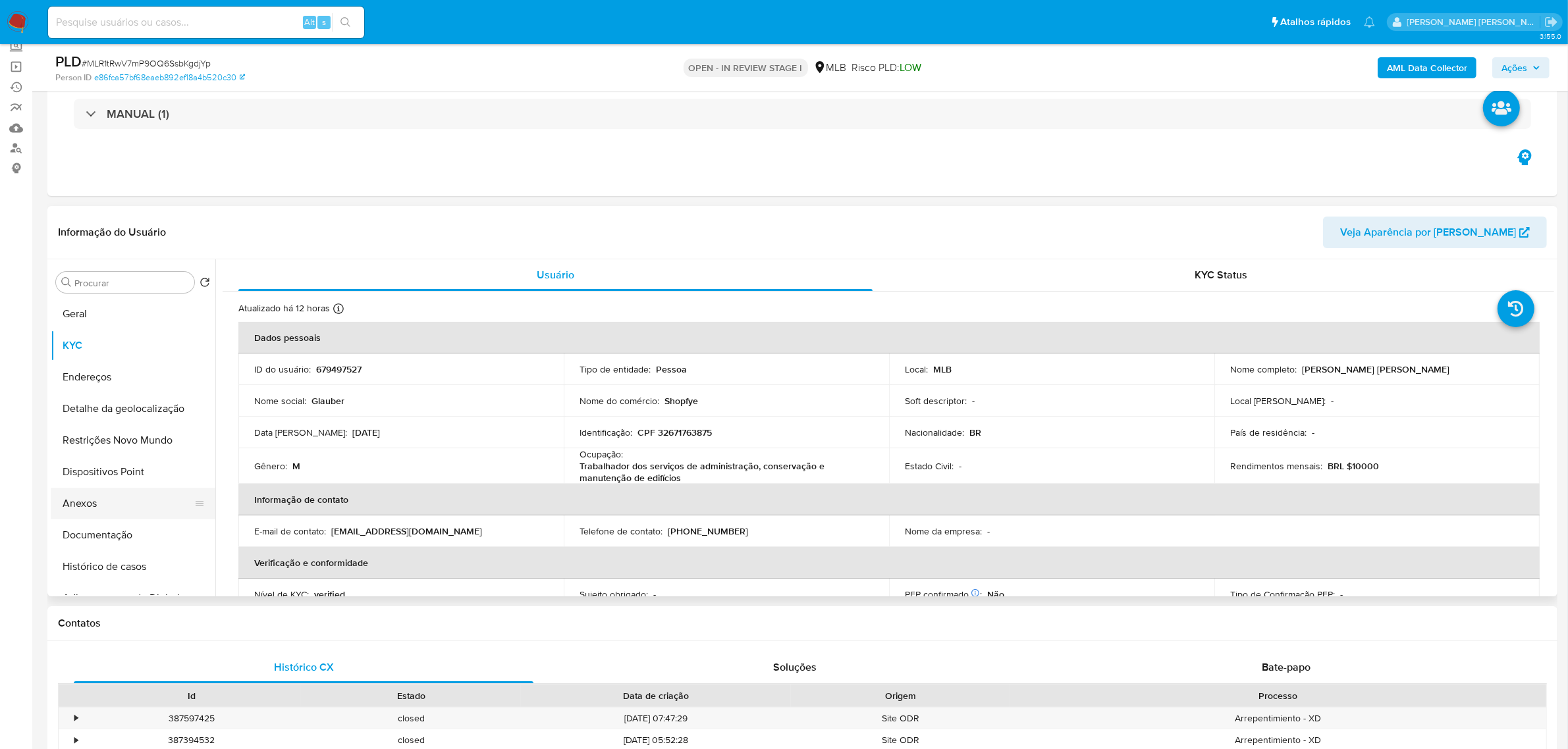
click at [87, 495] on button "Anexos" at bounding box center [127, 504] width 154 height 32
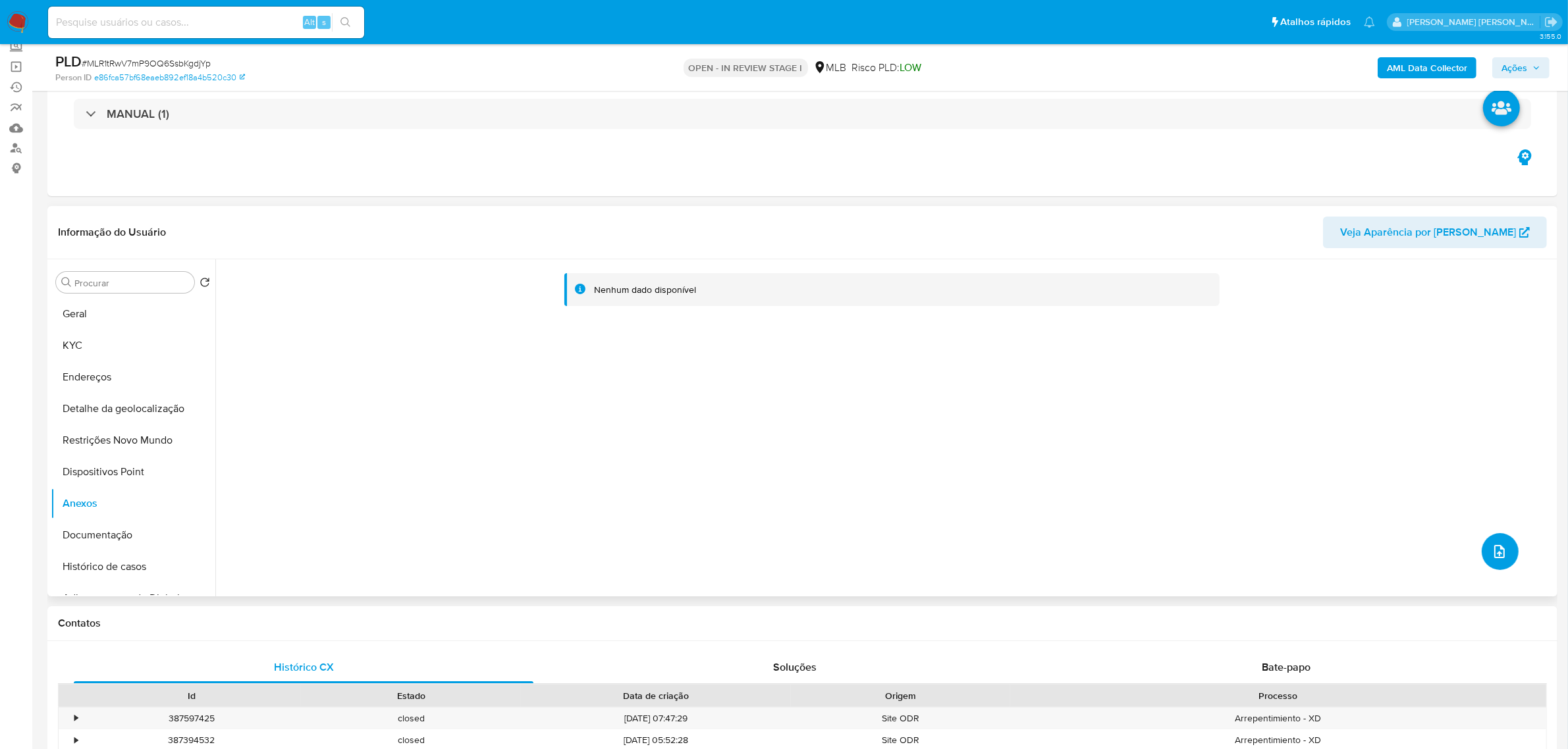
click at [1500, 552] on icon "upload-file" at bounding box center [1499, 552] width 16 height 16
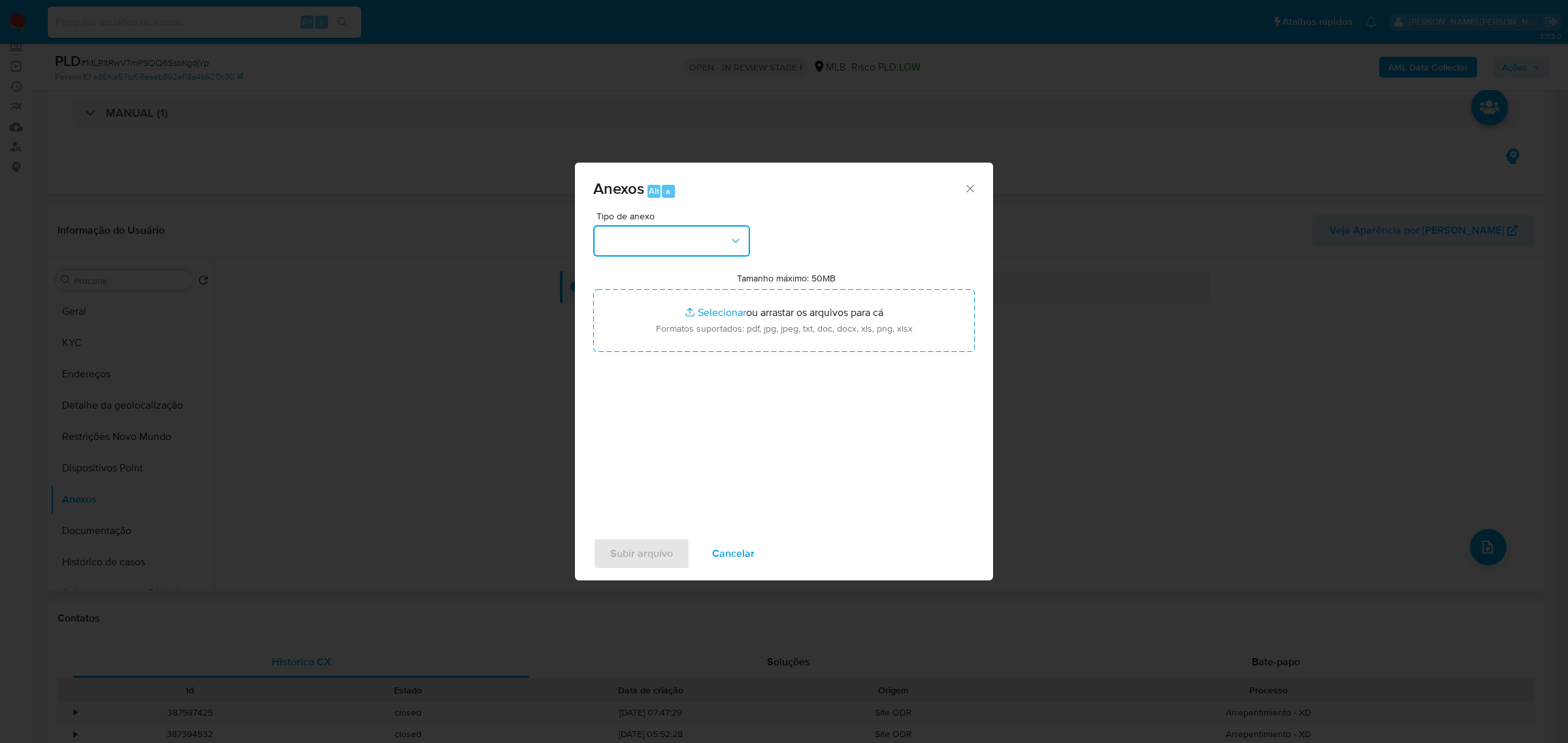
click at [748, 249] on button "button" at bounding box center [672, 241] width 157 height 32
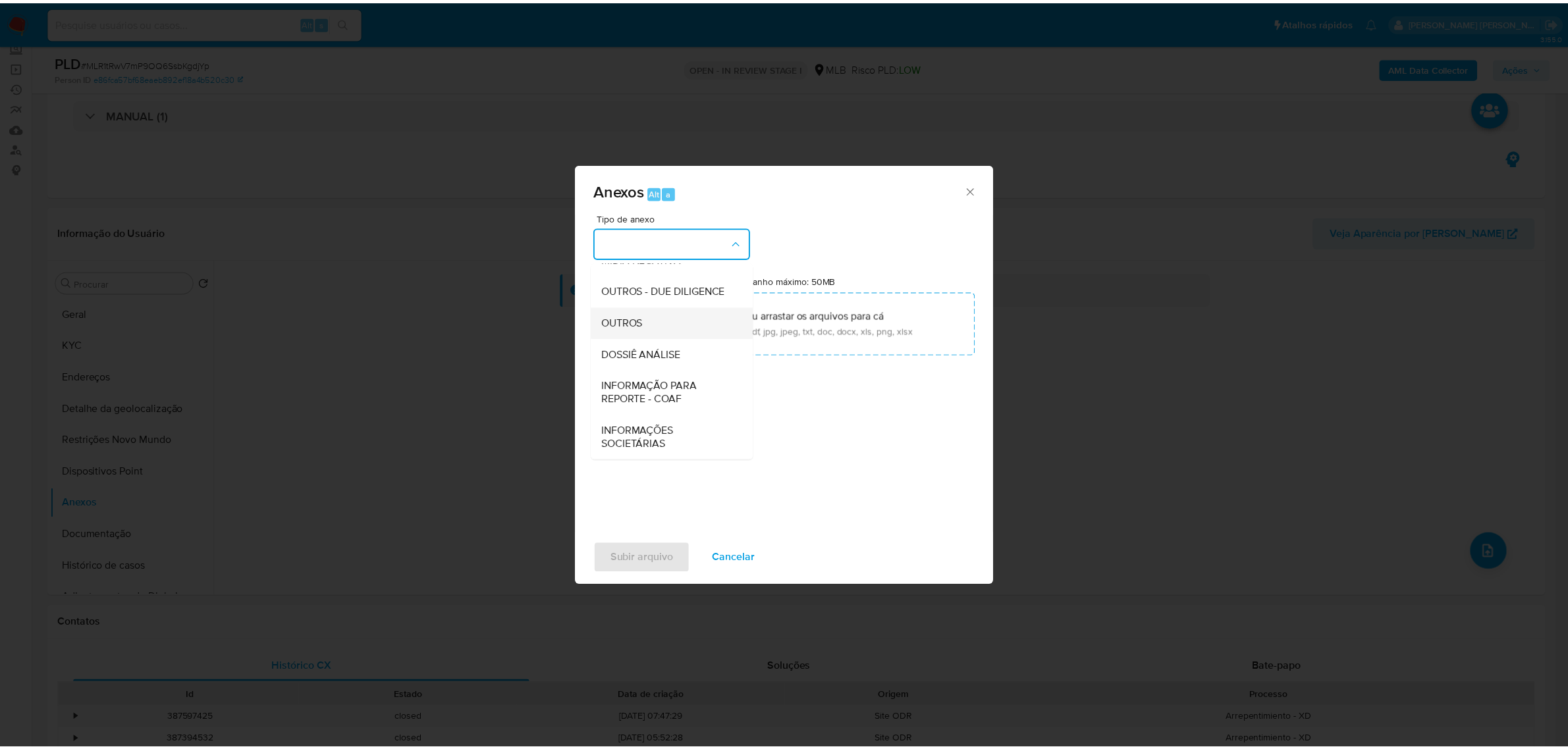
scroll to position [202, 0]
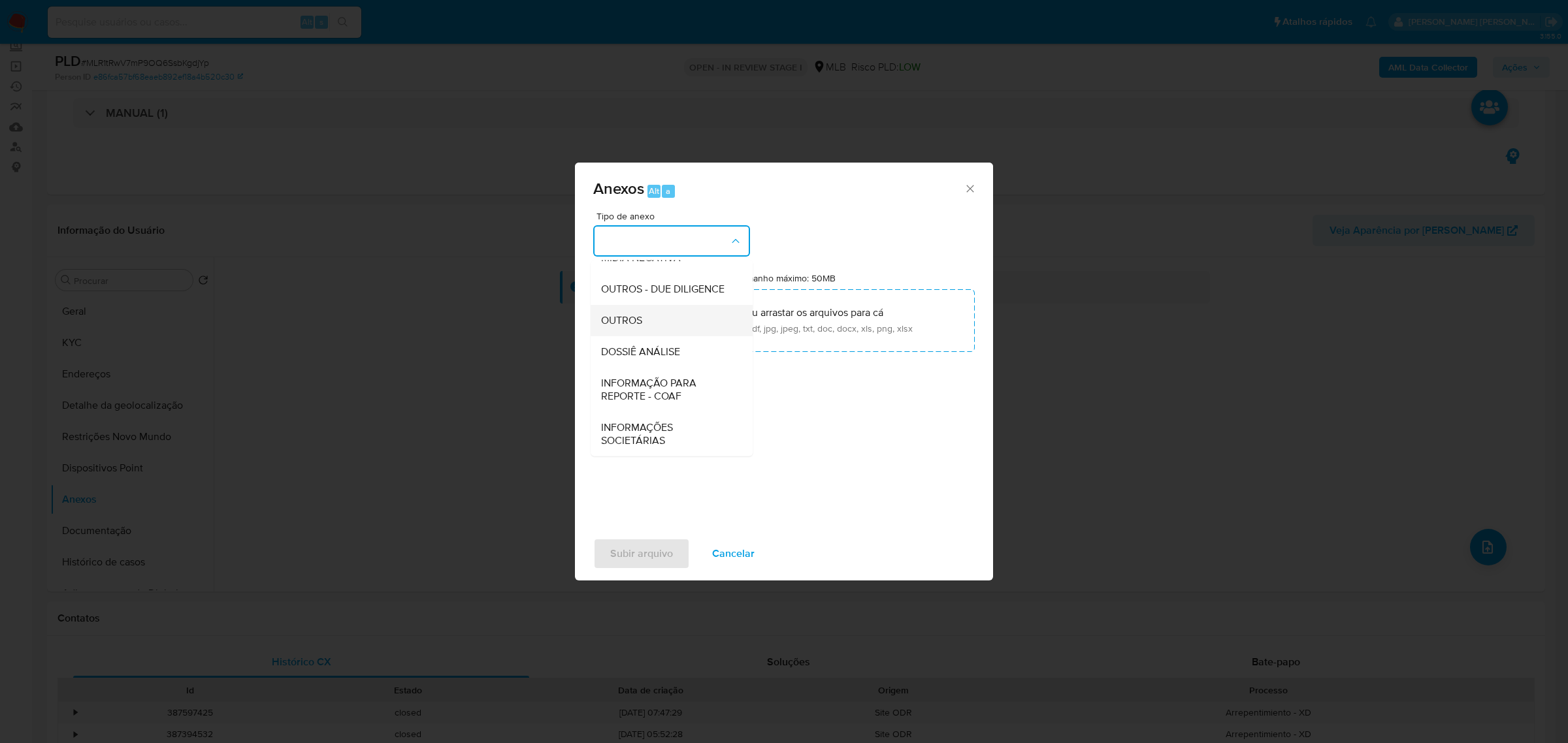
click at [641, 315] on span "OUTROS" at bounding box center [622, 320] width 41 height 13
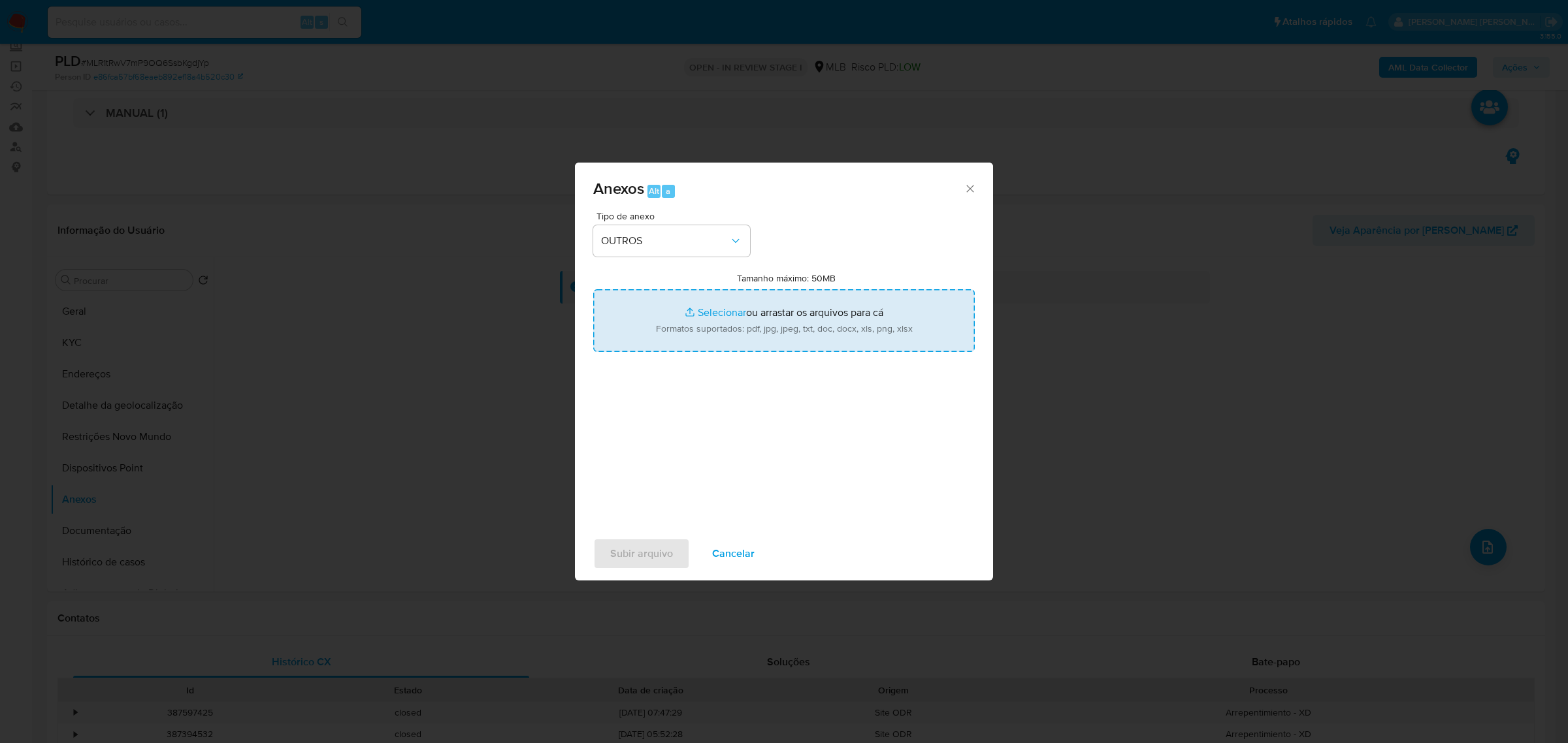
click at [722, 312] on input "Tamanho máximo: 50MB Selecionar arquivos" at bounding box center [784, 320] width 381 height 63
type input "C:\fakepath\SAR - MLR1tRwV7mP9OQ6SsbKgdjYp - CPF 32671763875 - GLAUBER DA SILVA…"
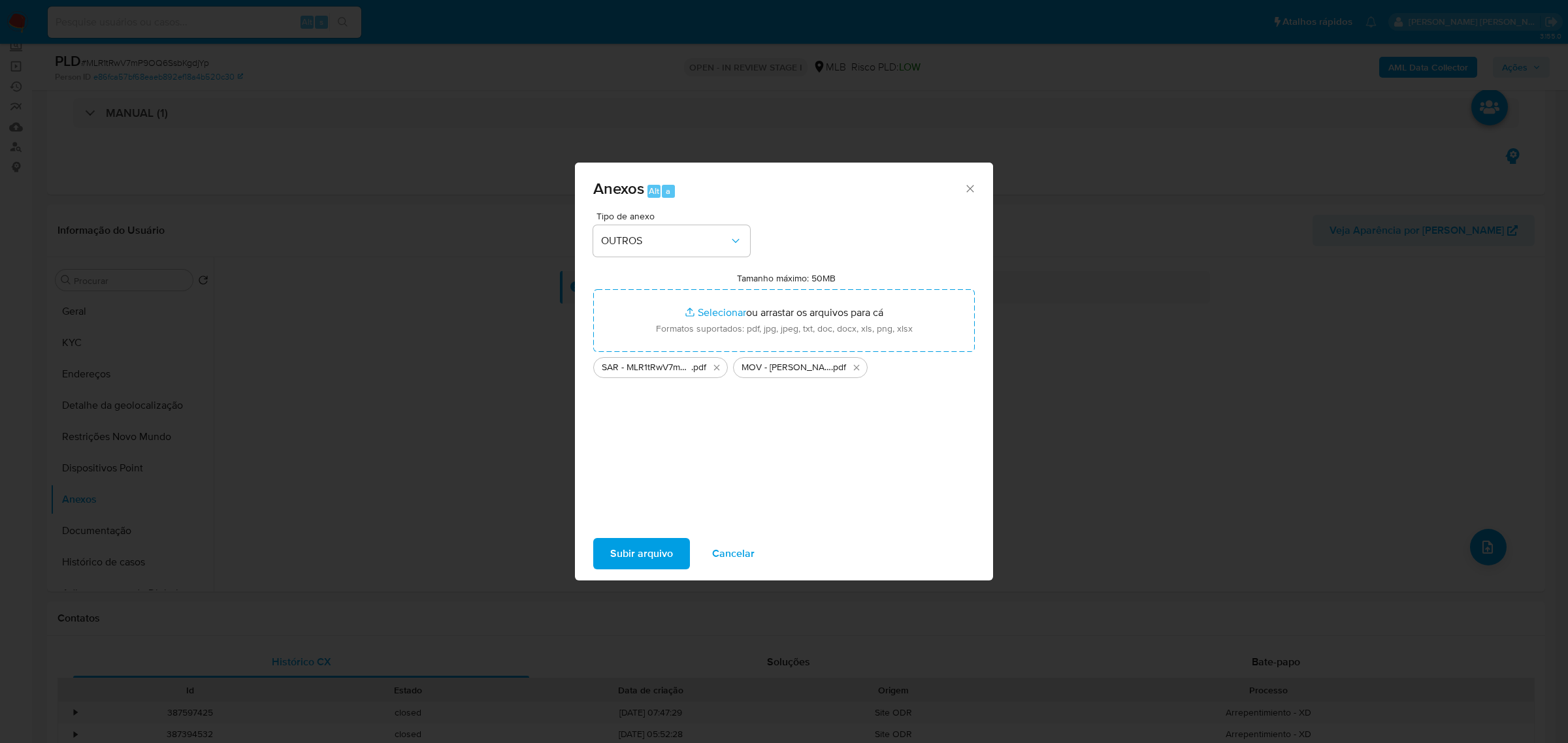
click at [662, 563] on span "Subir arquivo" at bounding box center [641, 554] width 63 height 29
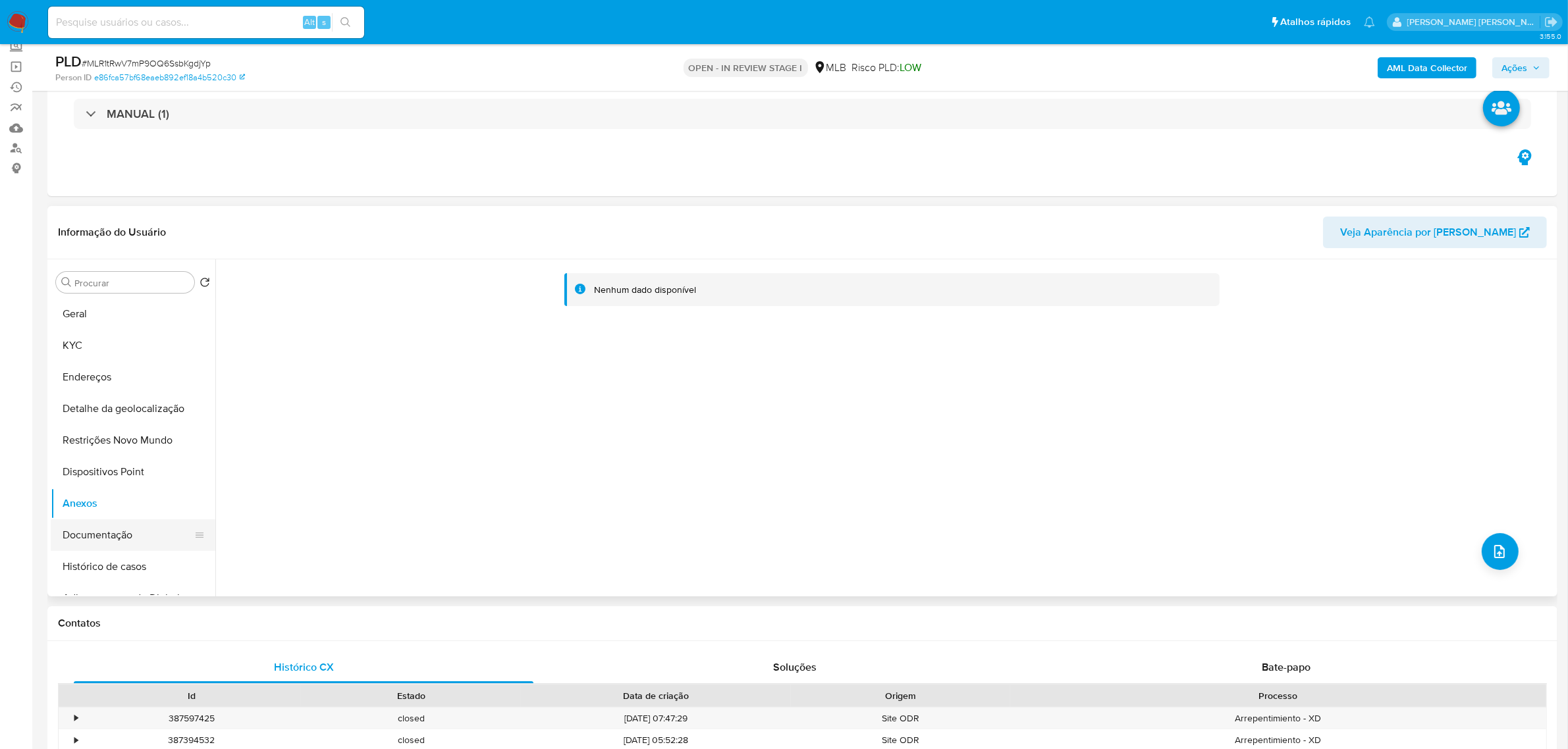
click at [101, 525] on button "Documentação" at bounding box center [127, 535] width 154 height 32
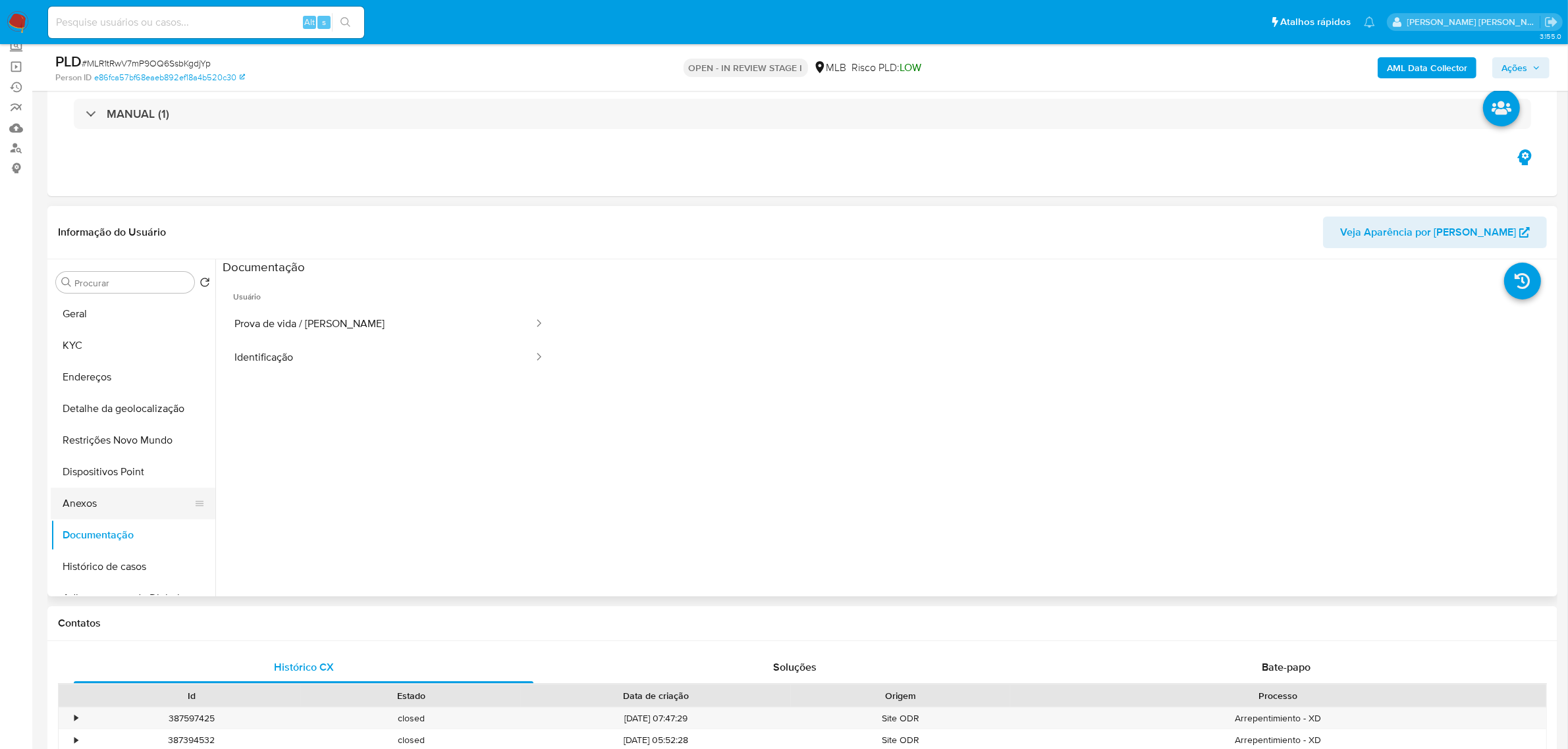
click at [99, 494] on button "Anexos" at bounding box center [127, 504] width 154 height 32
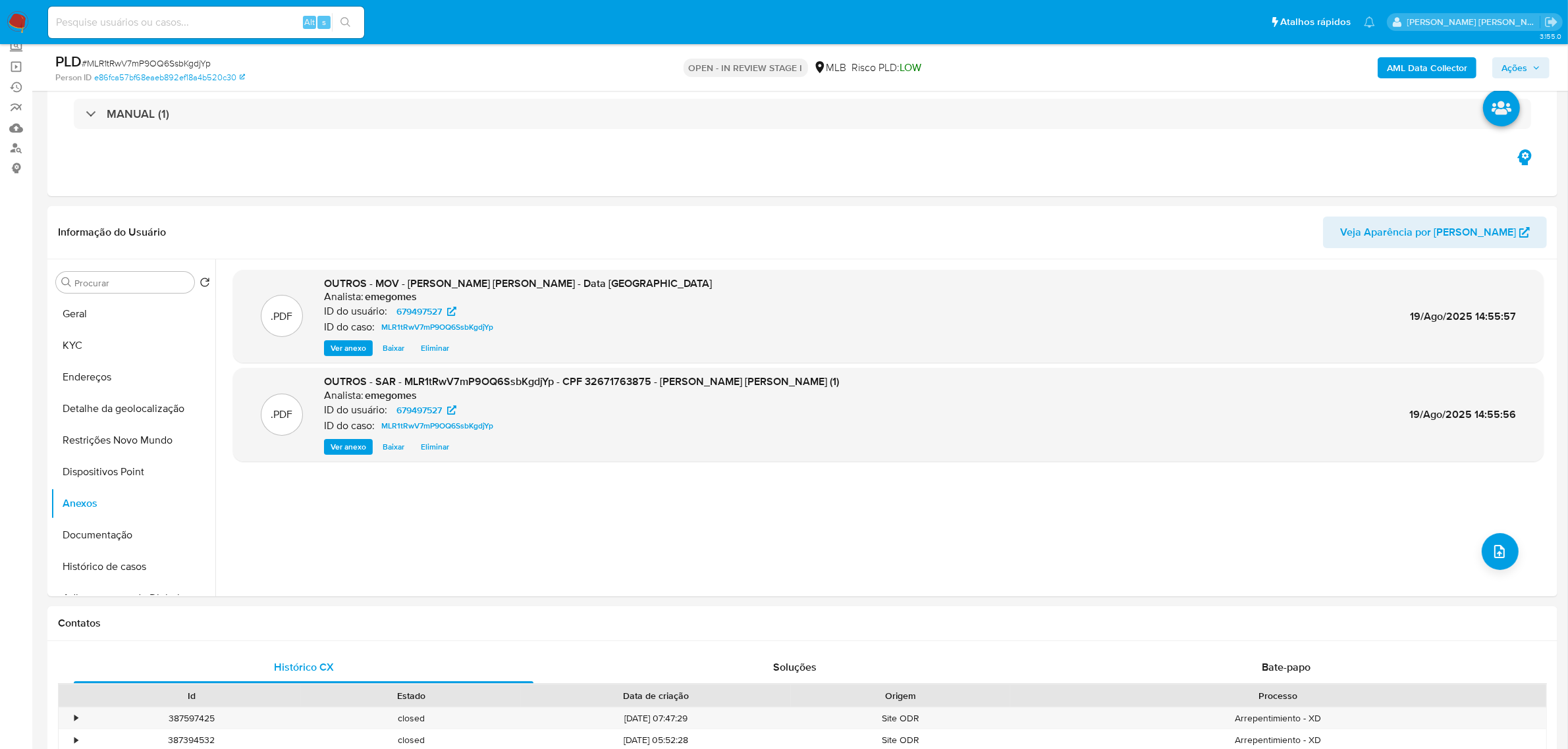
click at [1447, 66] on b "AML Data Collector" at bounding box center [1427, 68] width 80 height 21
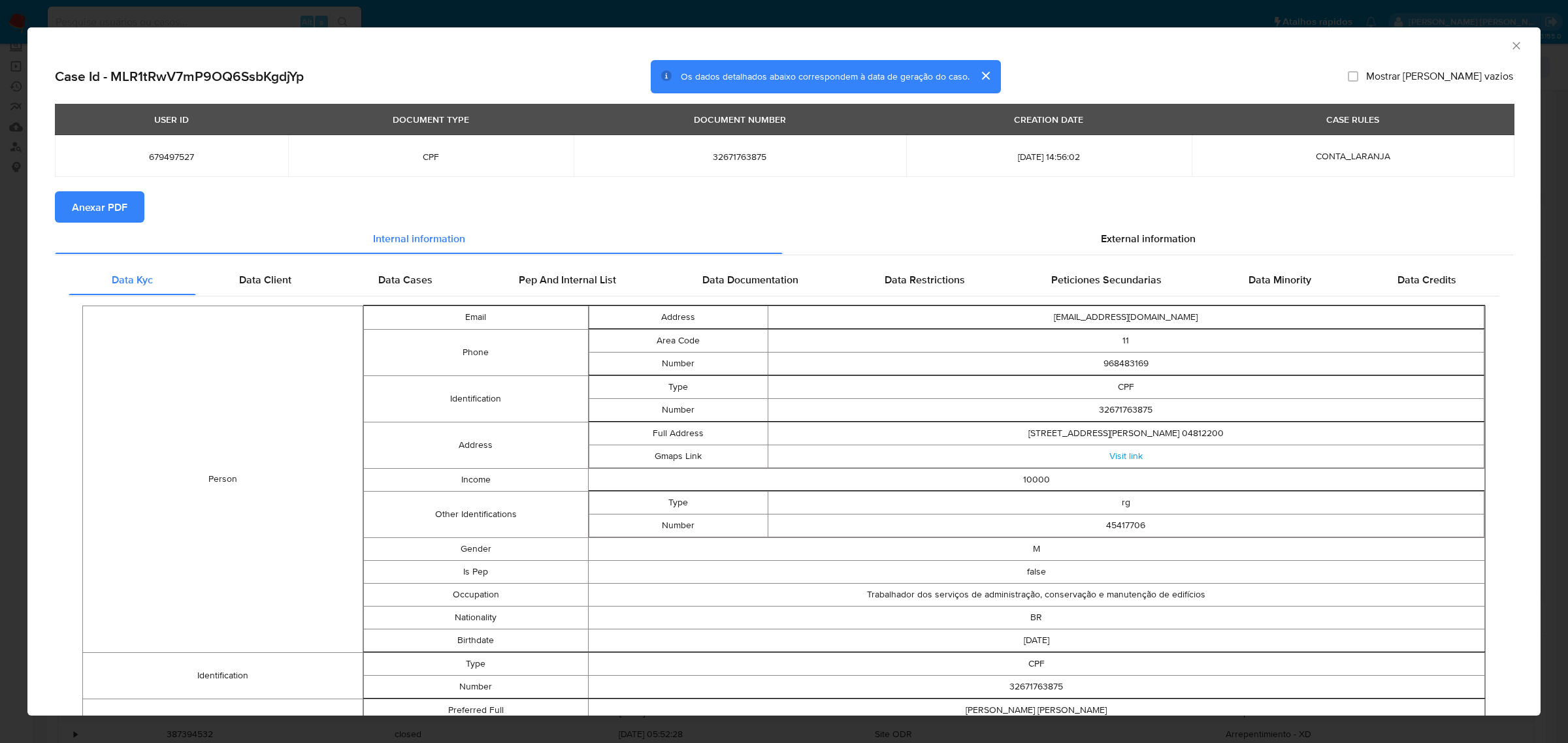
click at [109, 213] on span "Anexar PDF" at bounding box center [99, 207] width 55 height 29
click at [1510, 46] on icon "Fechar a janela" at bounding box center [1517, 46] width 13 height 13
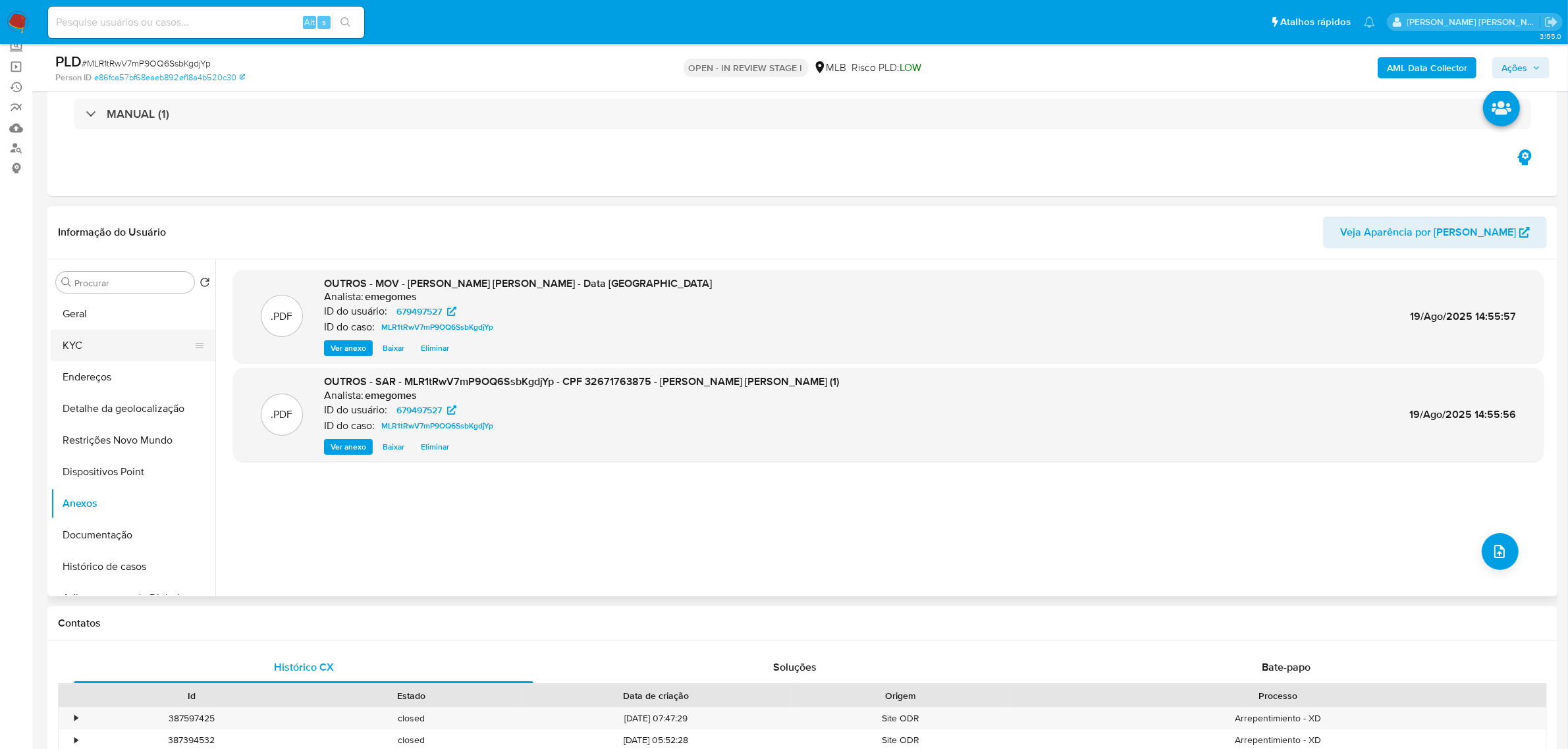
click at [117, 354] on button "KYC" at bounding box center [127, 346] width 154 height 32
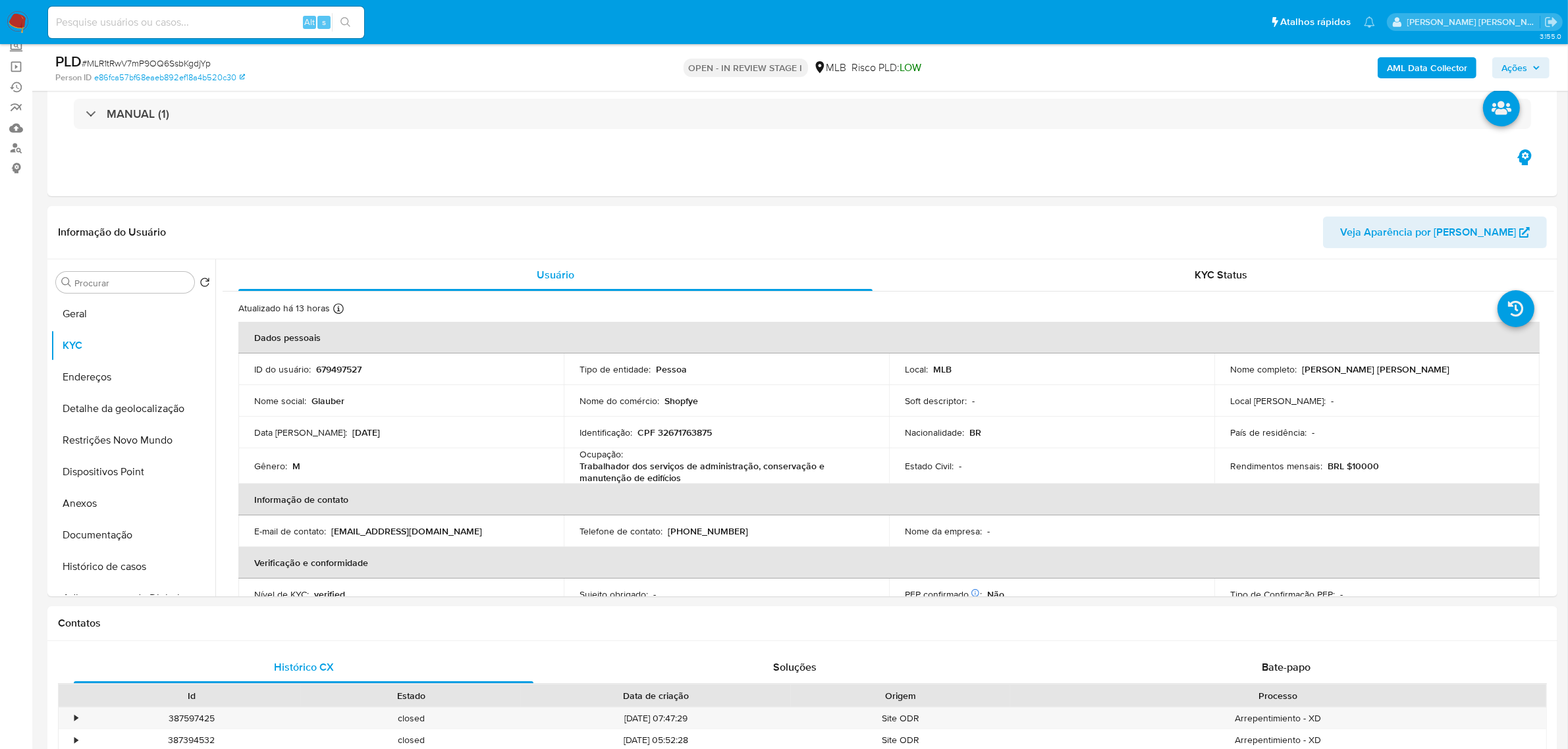
click at [1542, 67] on button "Ações" at bounding box center [1520, 68] width 57 height 21
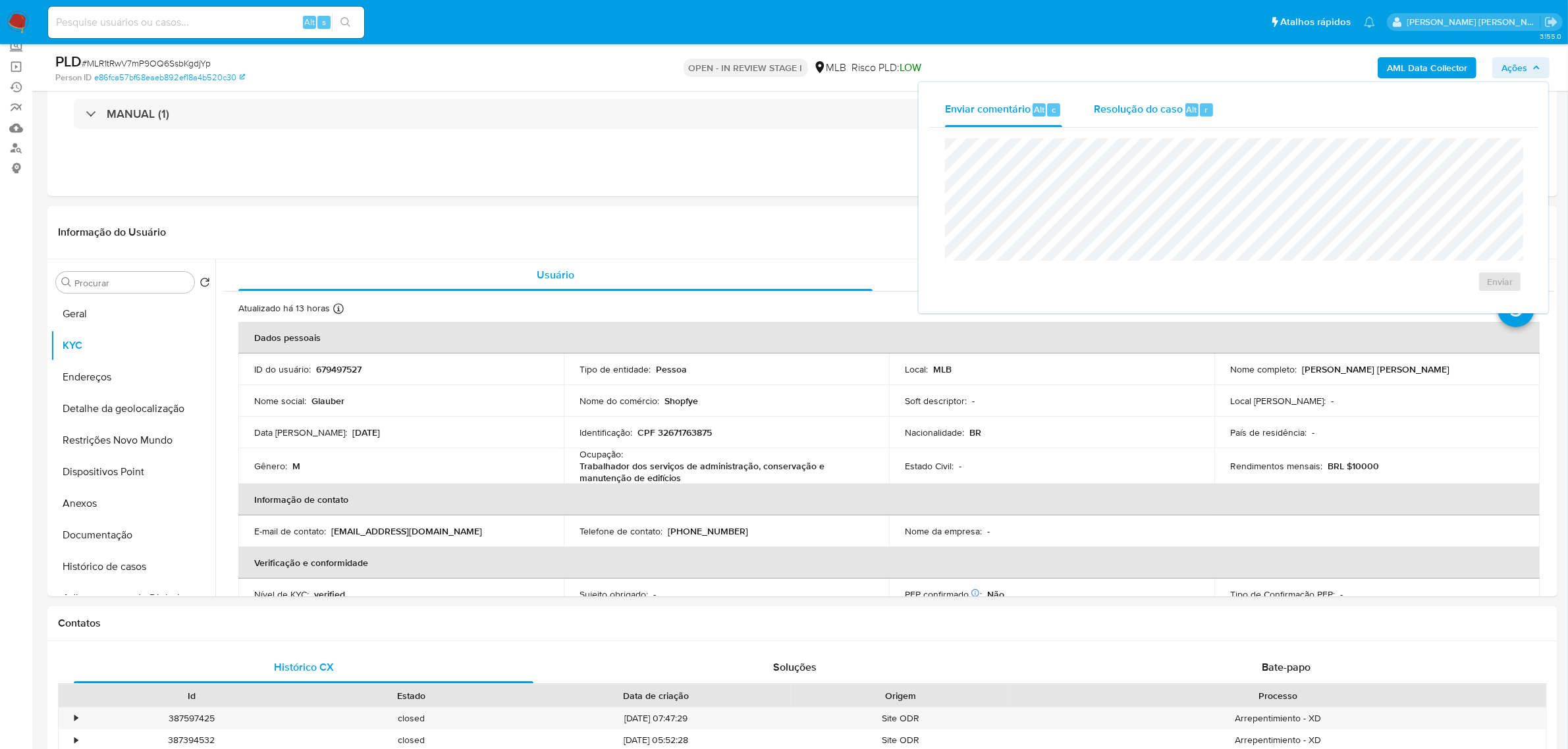
click at [1147, 103] on span "Resolução do caso" at bounding box center [1138, 109] width 89 height 15
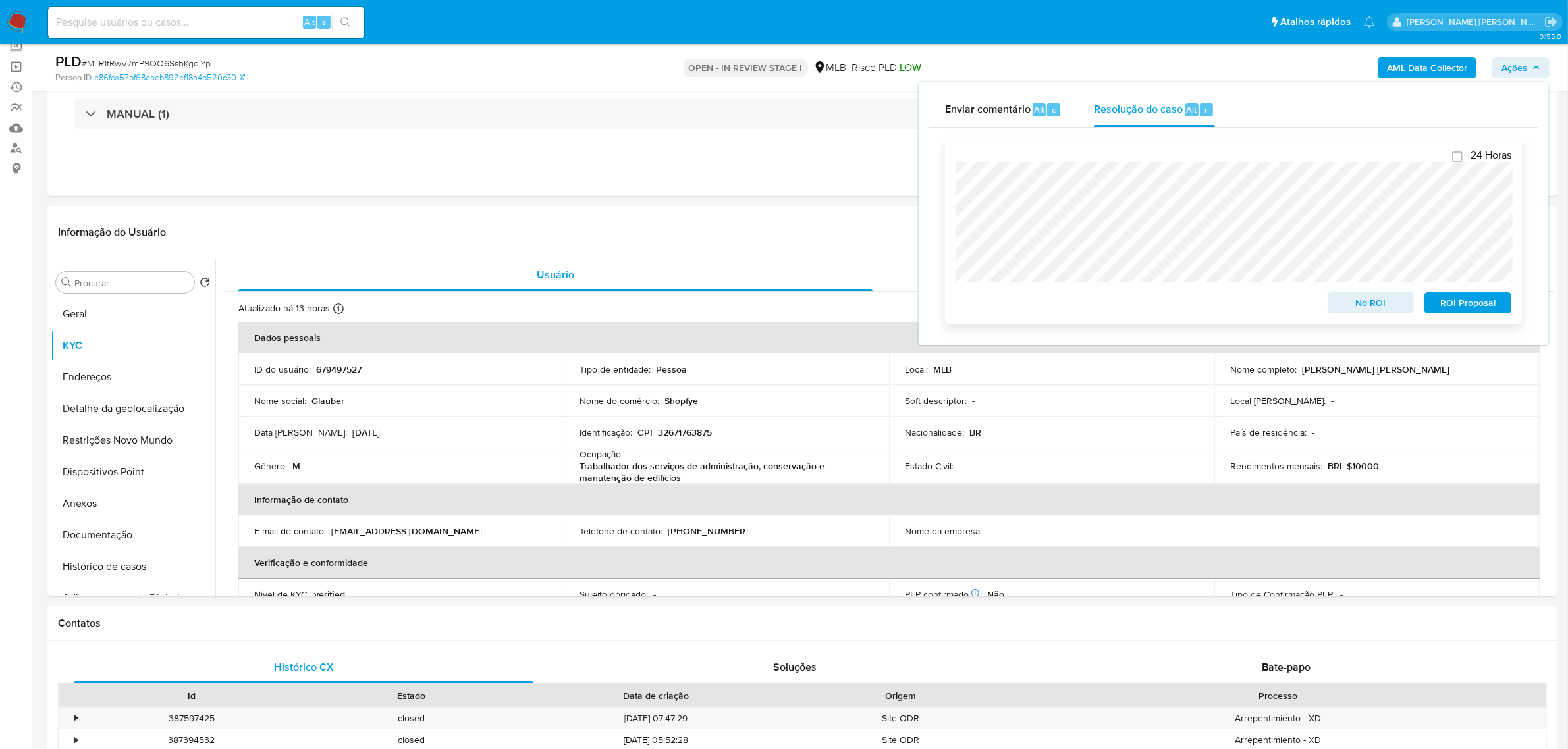
click at [1449, 304] on span "ROI Proposal" at bounding box center [1467, 303] width 68 height 19
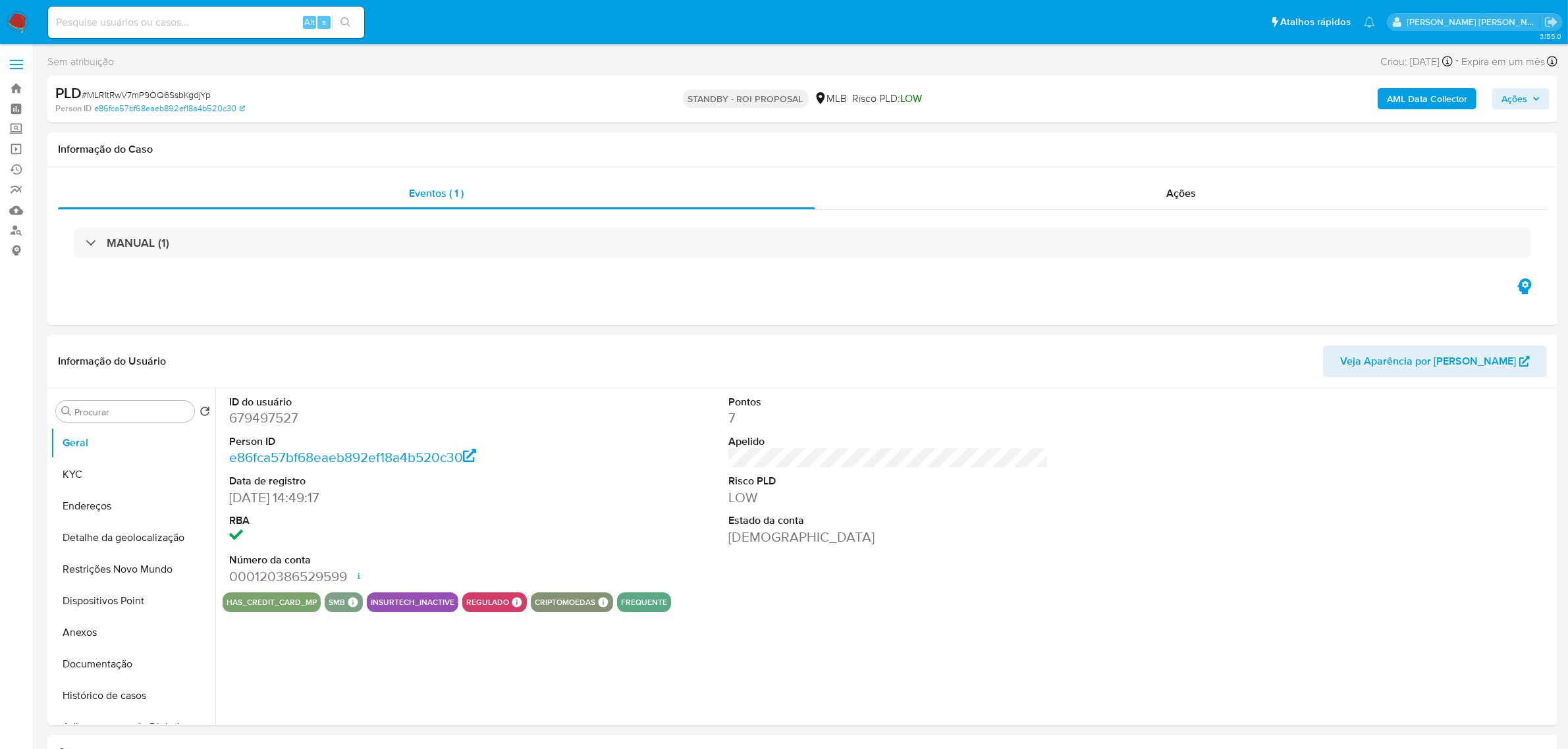
select select "10"
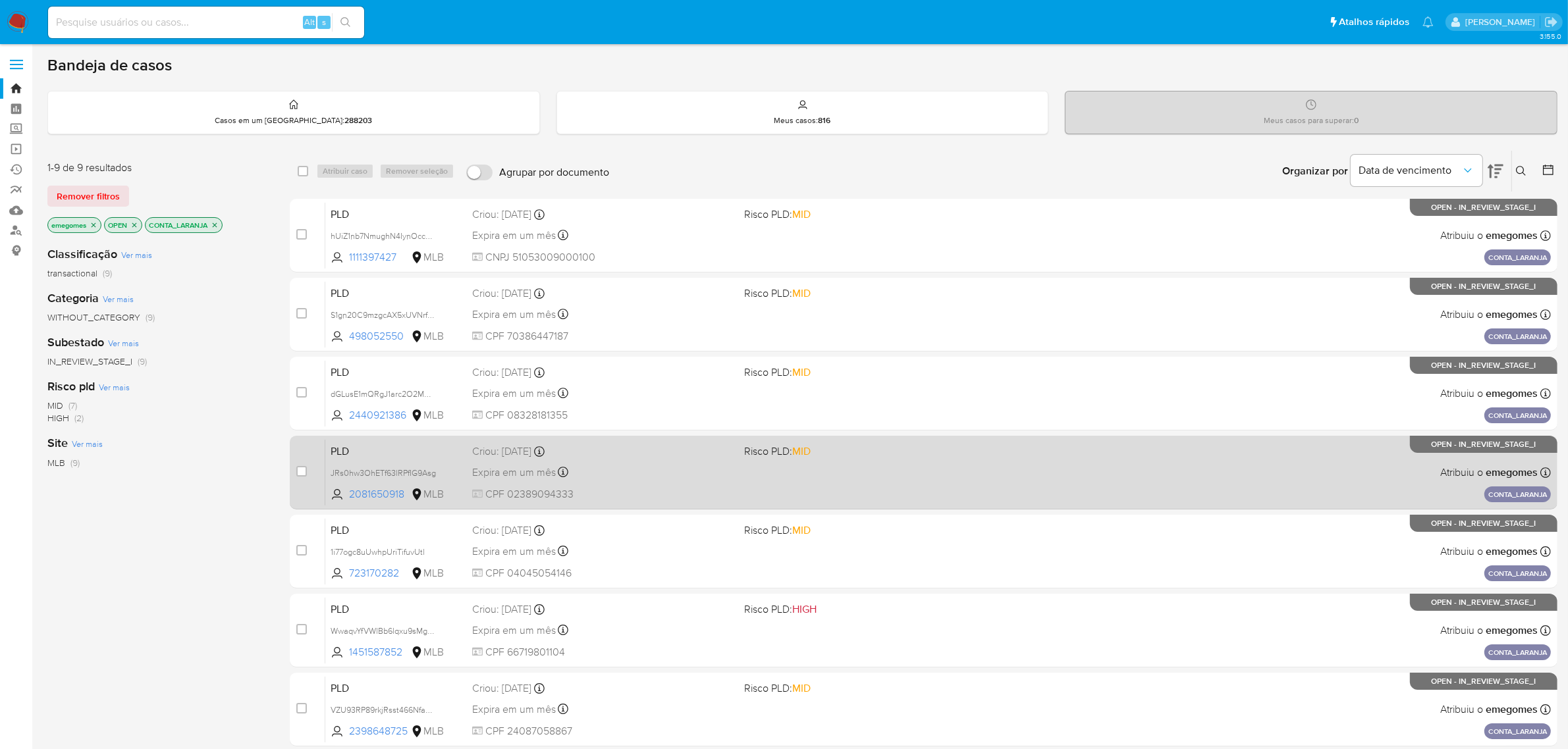
click at [603, 466] on div "Expira em um mês Expira em 28/09/2025 11:56:17" at bounding box center [603, 472] width 262 height 18
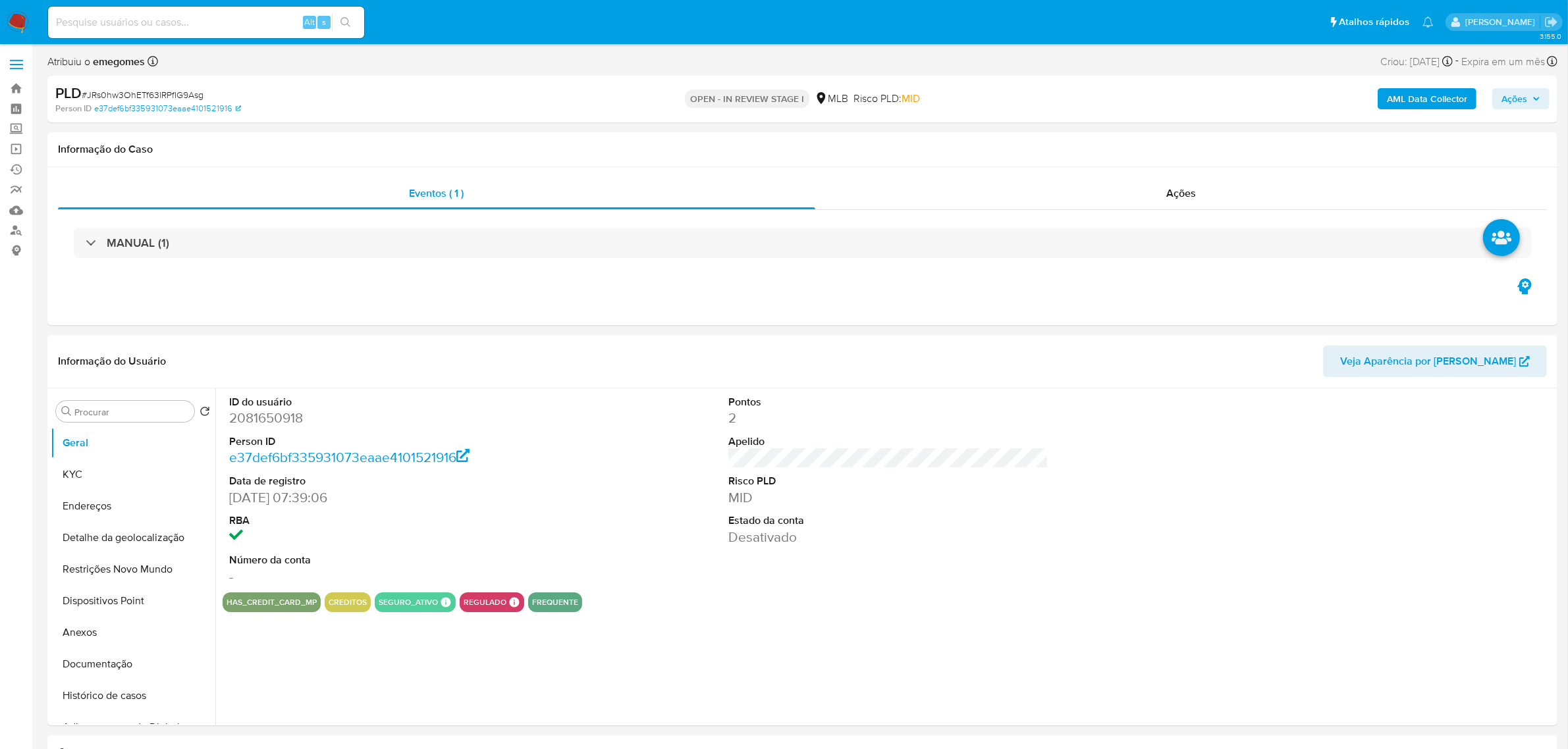
select select "10"
click at [103, 667] on button "Documentação" at bounding box center [127, 664] width 154 height 32
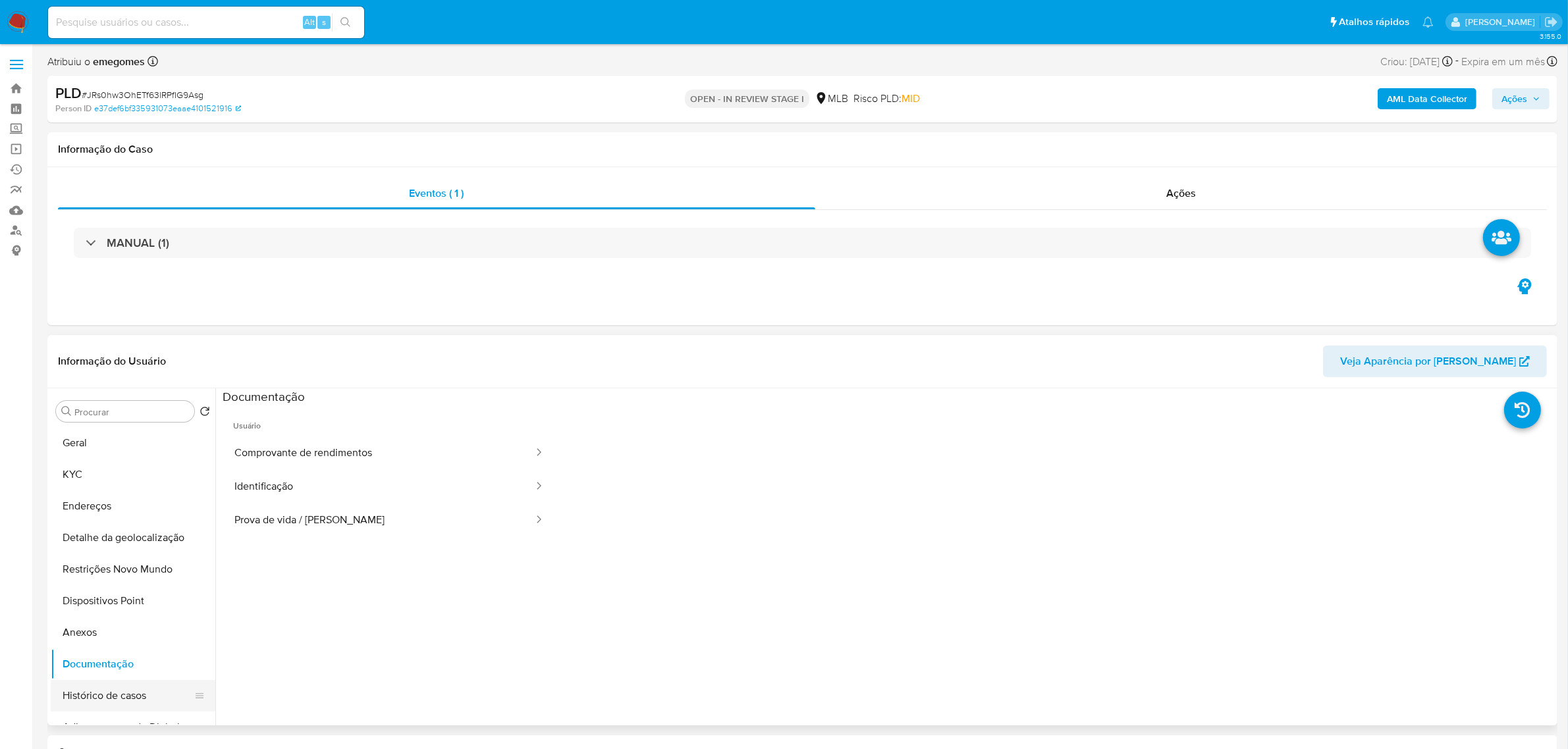
click at [116, 697] on button "Histórico de casos" at bounding box center [127, 696] width 154 height 32
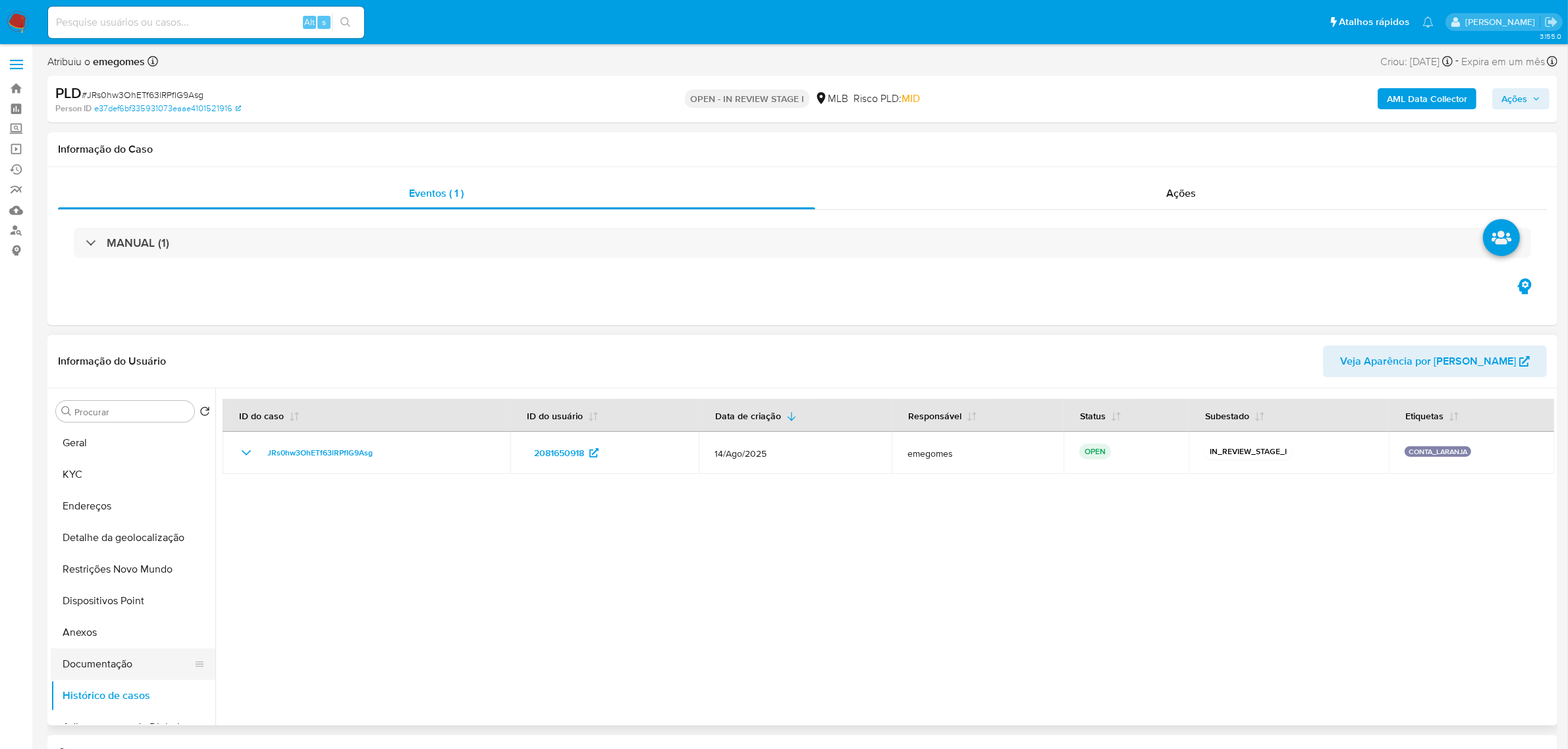
click at [116, 667] on button "Documentação" at bounding box center [127, 664] width 154 height 32
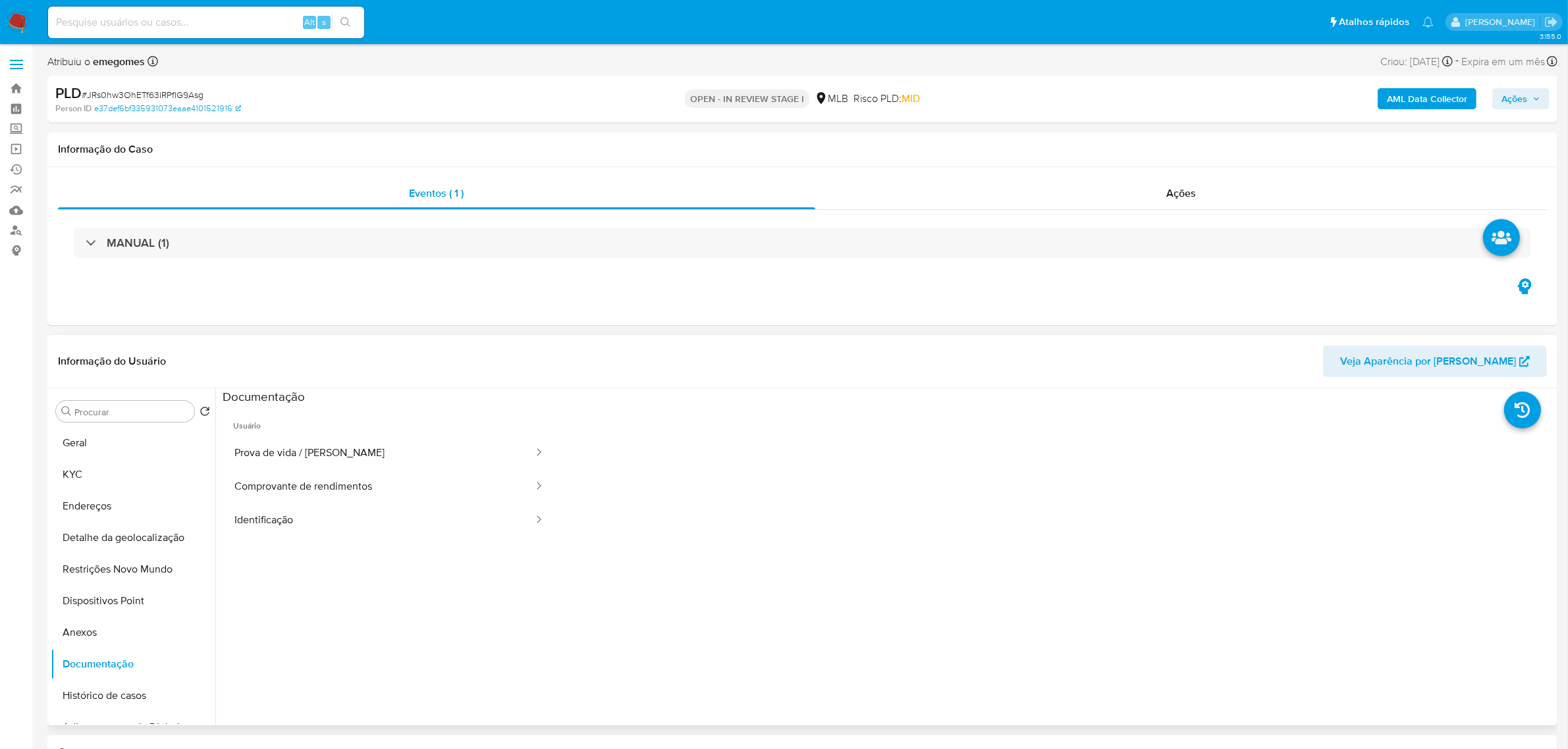
click at [225, 338] on div "Informação do Usuário Veja Aparência por [PERSON_NAME]" at bounding box center [802, 362] width 1510 height 53
click at [376, 351] on header "Informação do Usuário Veja Aparência por [PERSON_NAME]" at bounding box center [802, 362] width 1488 height 32
click at [80, 446] on button "Geral" at bounding box center [127, 443] width 154 height 32
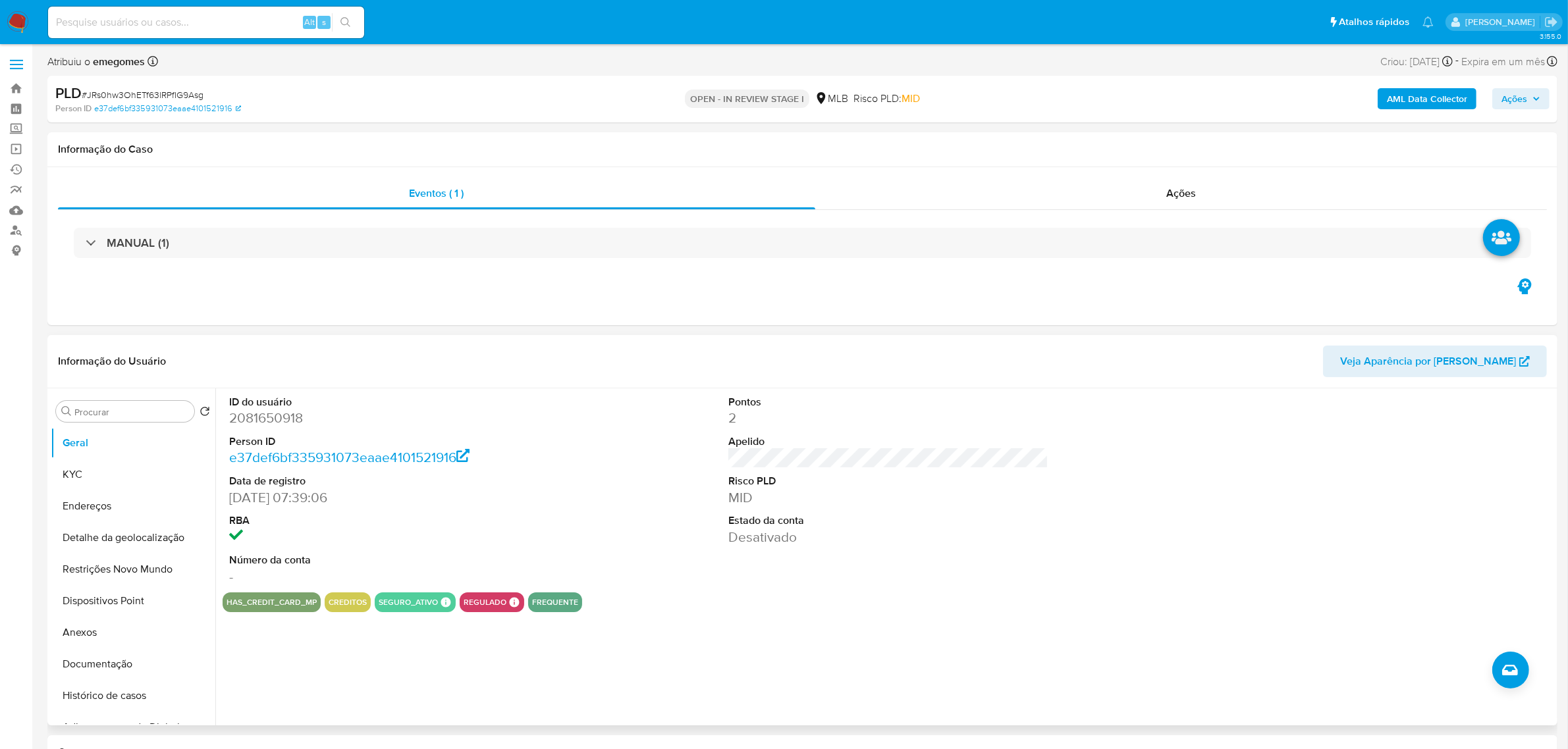
click at [573, 494] on div "ID do usuário 2081650918 Person ID e37def6bf335931073eaae4101521916 Data de reg…" at bounding box center [888, 490] width 1331 height 204
click at [113, 461] on button "KYC" at bounding box center [127, 475] width 154 height 32
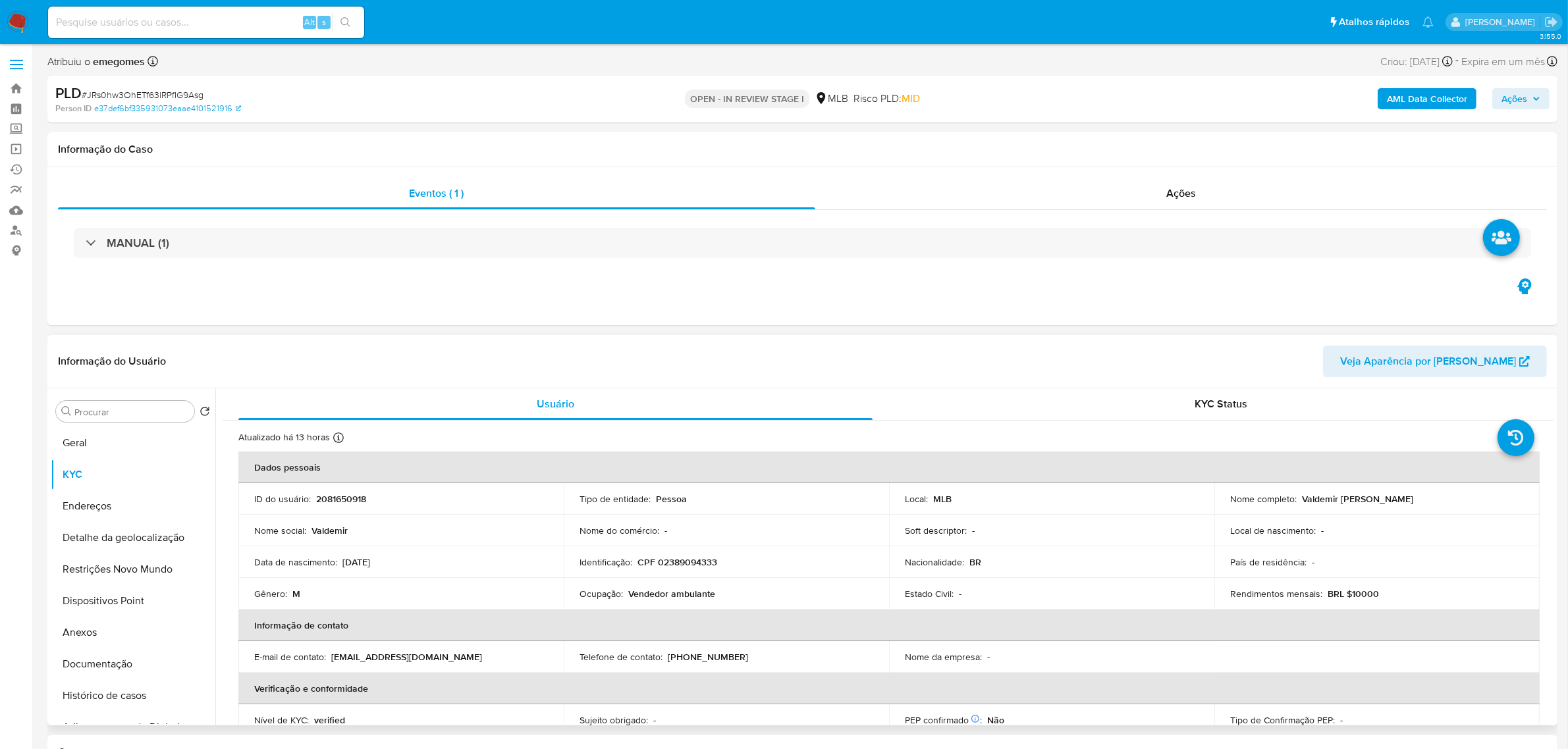
click at [468, 565] on div "Data de nascimento : [DEMOGRAPHIC_DATA]" at bounding box center [401, 562] width 294 height 12
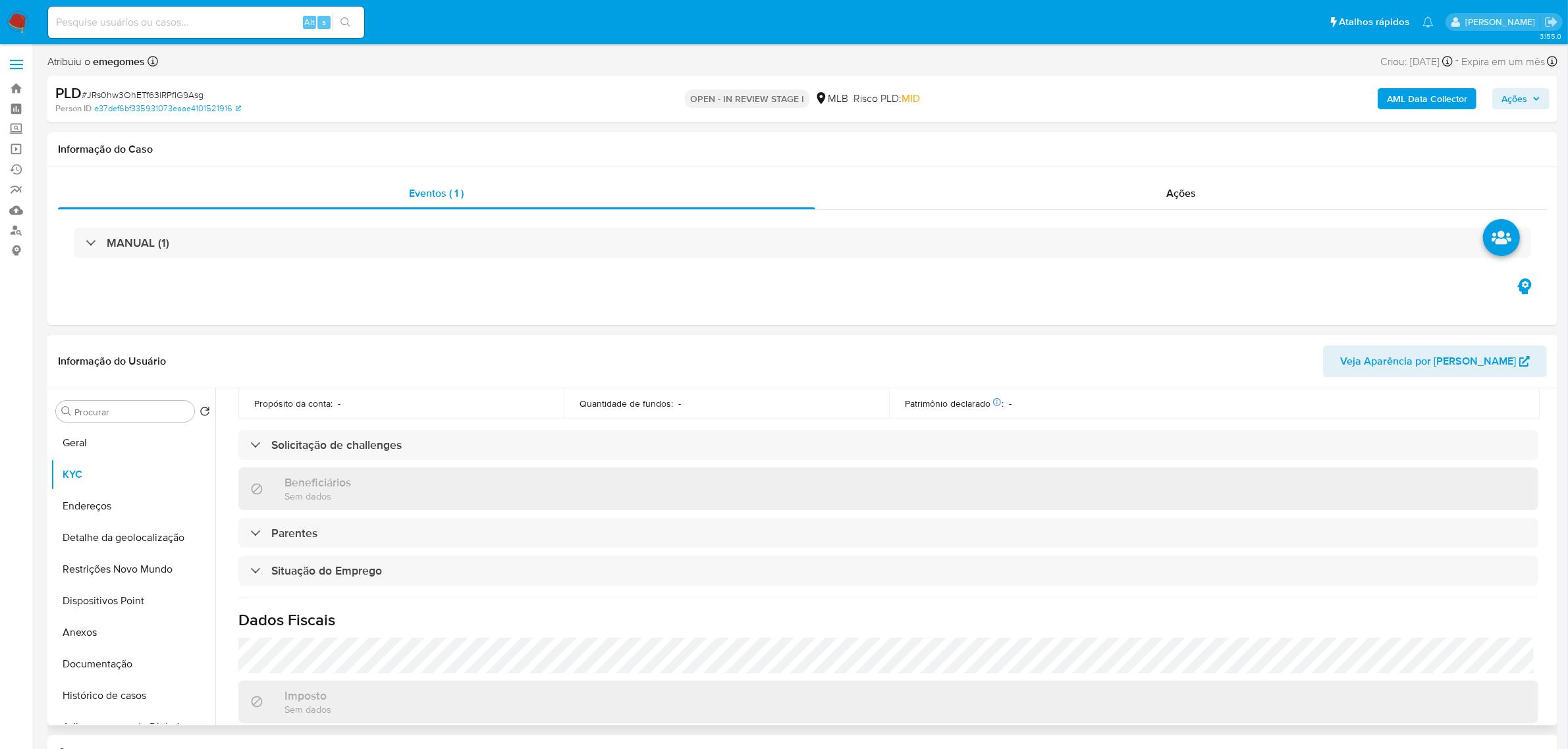
scroll to position [548, 0]
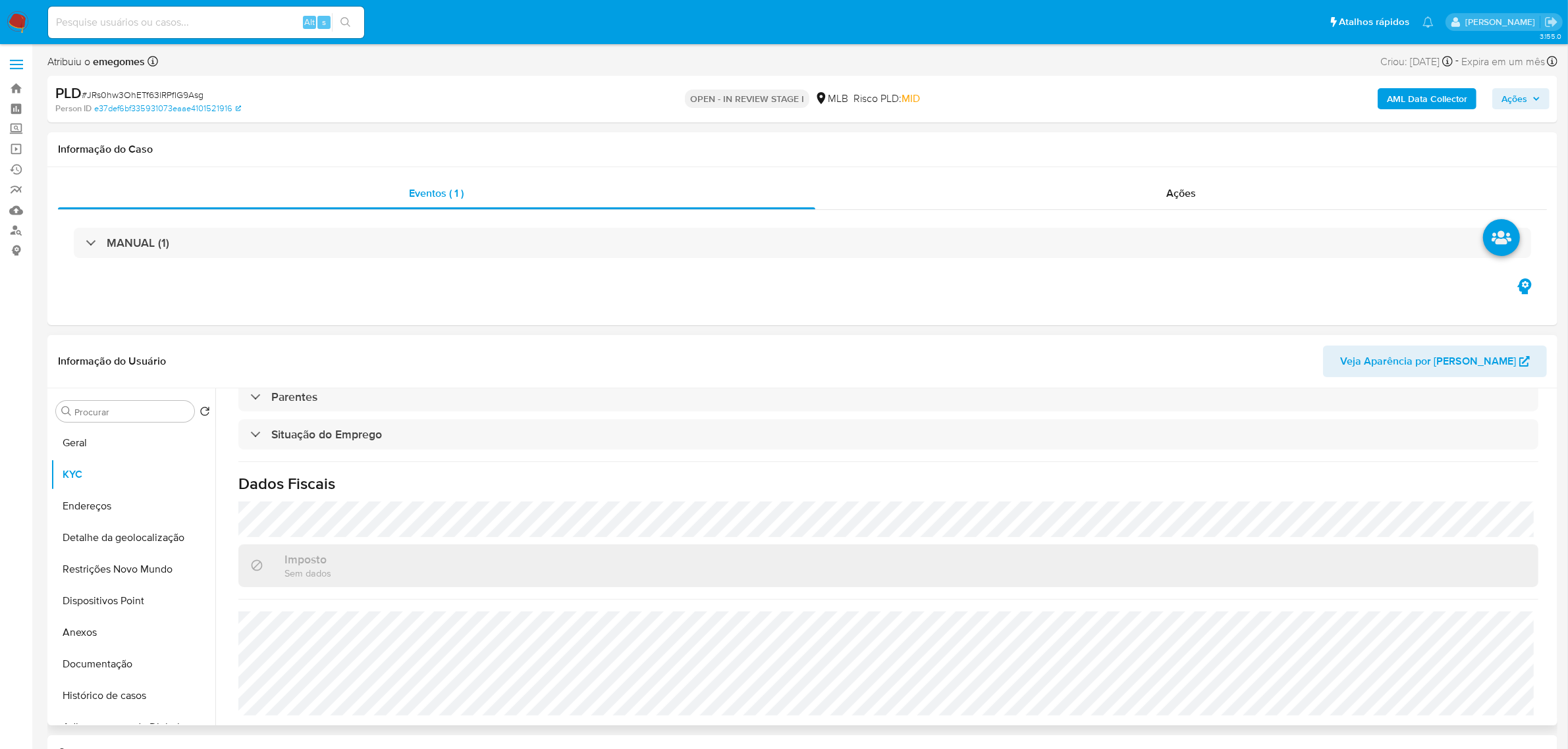
click at [382, 472] on div "Atualizado há 13 horas Criado: [DATE] 08:39:07 Atualizado: [DATE] 02:19:39 Dado…" at bounding box center [888, 299] width 1331 height 853
